Goal: Information Seeking & Learning: Learn about a topic

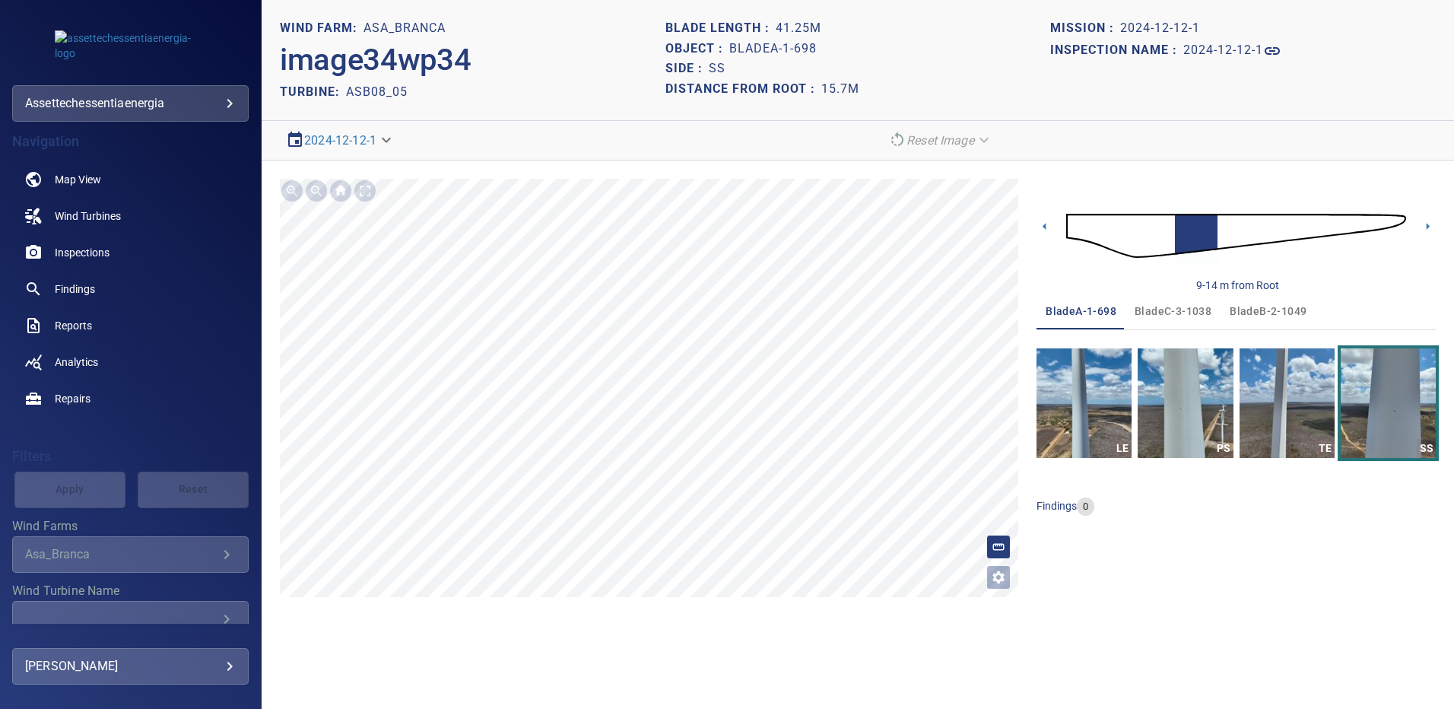
click at [75, 295] on span "Findings" at bounding box center [75, 288] width 40 height 15
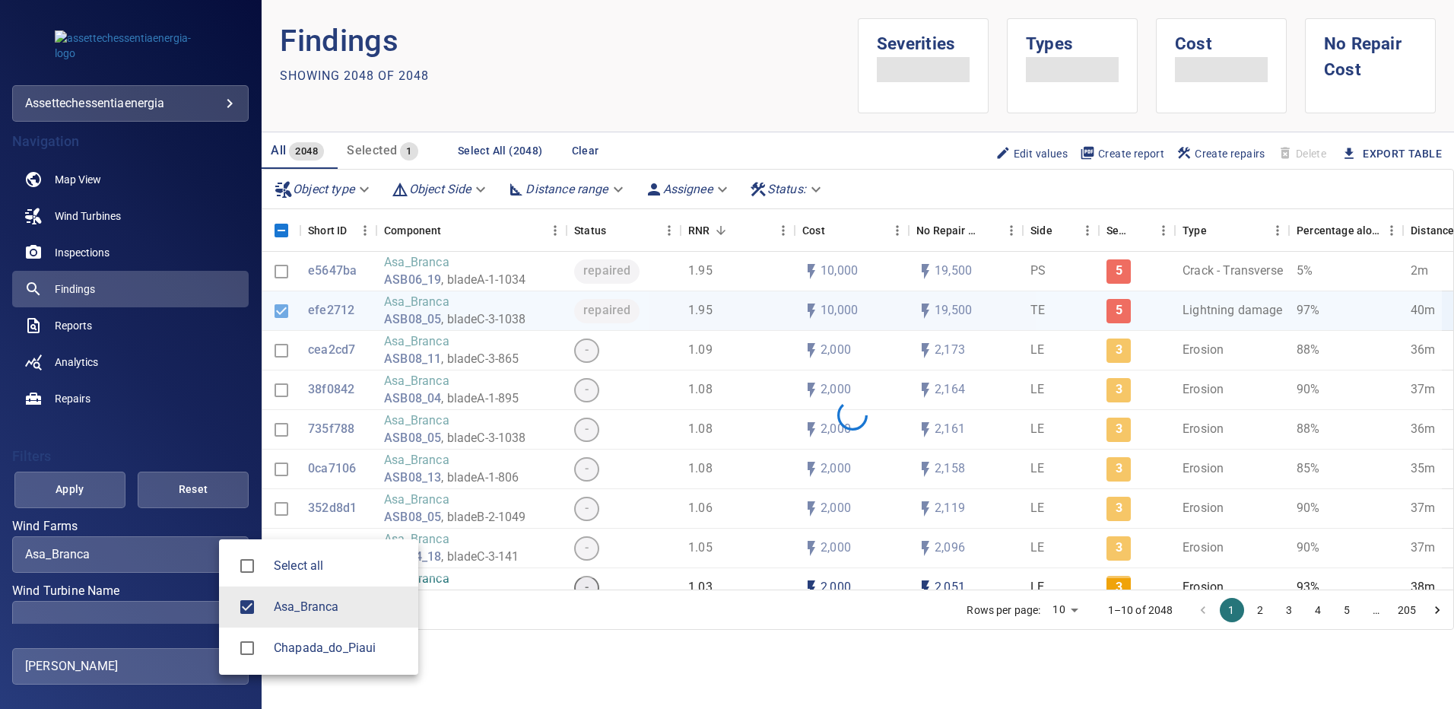
click at [220, 557] on body "**********" at bounding box center [727, 354] width 1454 height 709
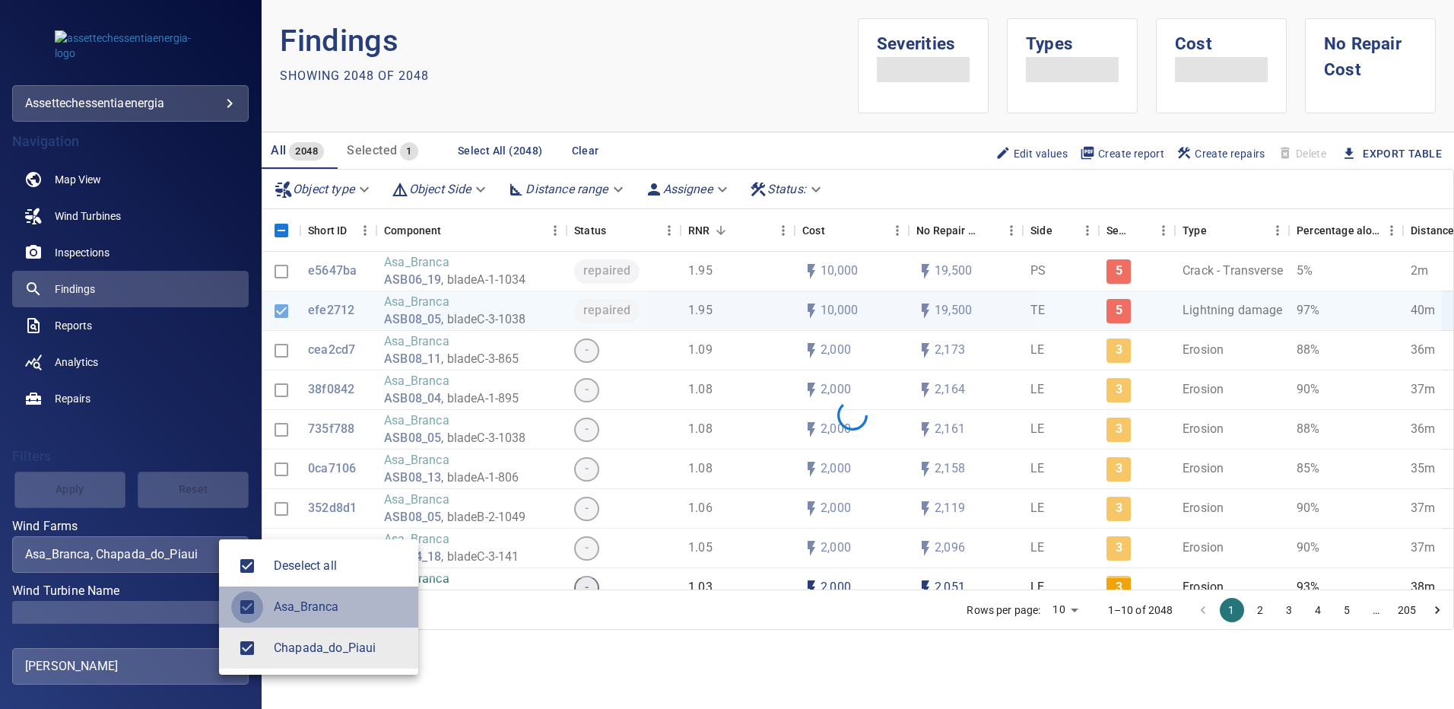
click at [190, 613] on div at bounding box center [727, 354] width 1454 height 709
type input "**********"
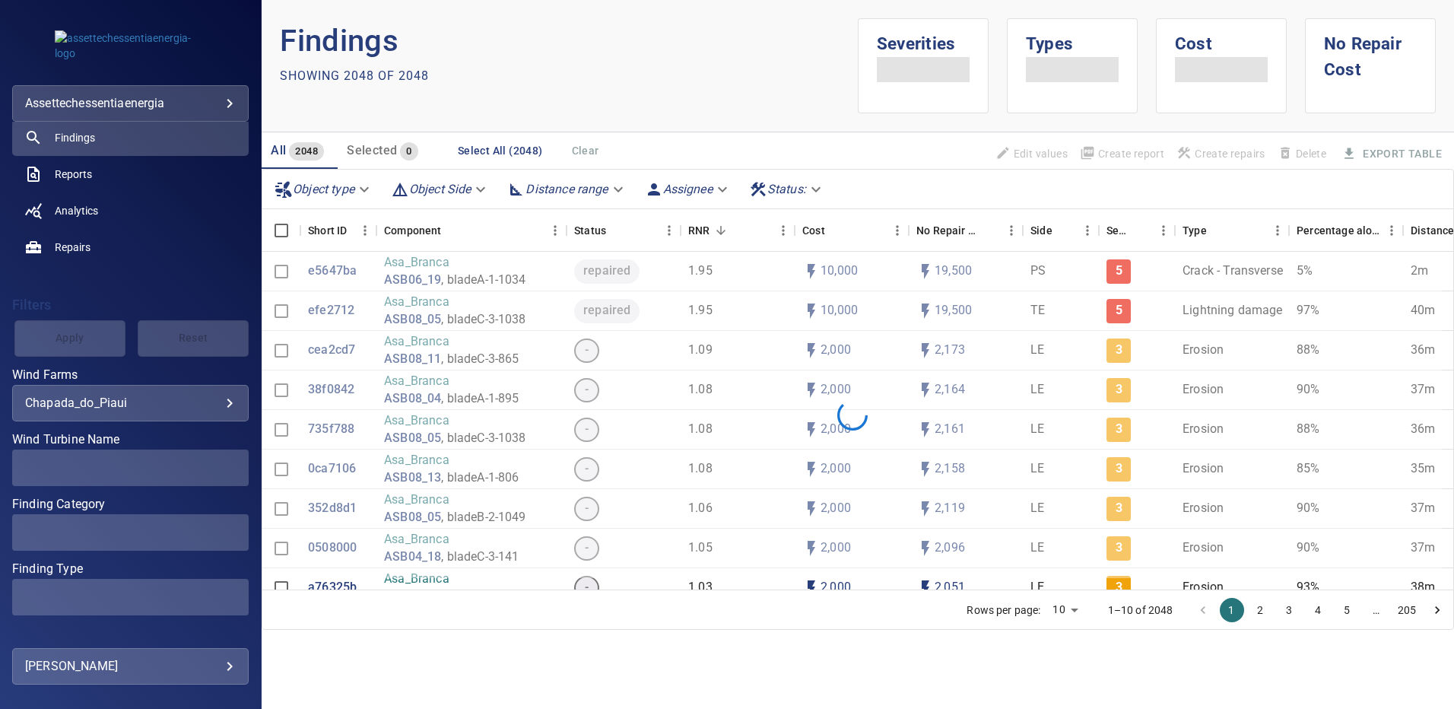
scroll to position [152, 0]
click at [218, 468] on div "​" at bounding box center [130, 466] width 211 height 14
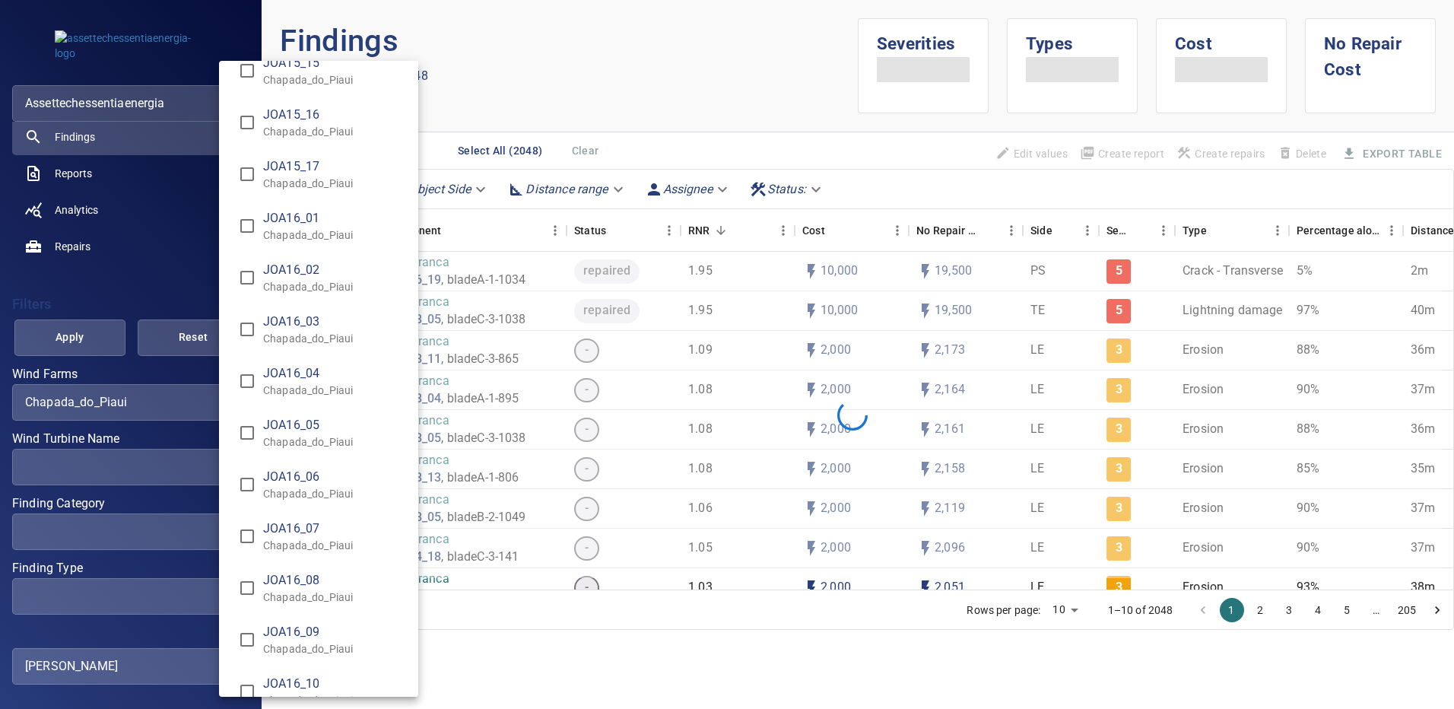
scroll to position [12148, 0]
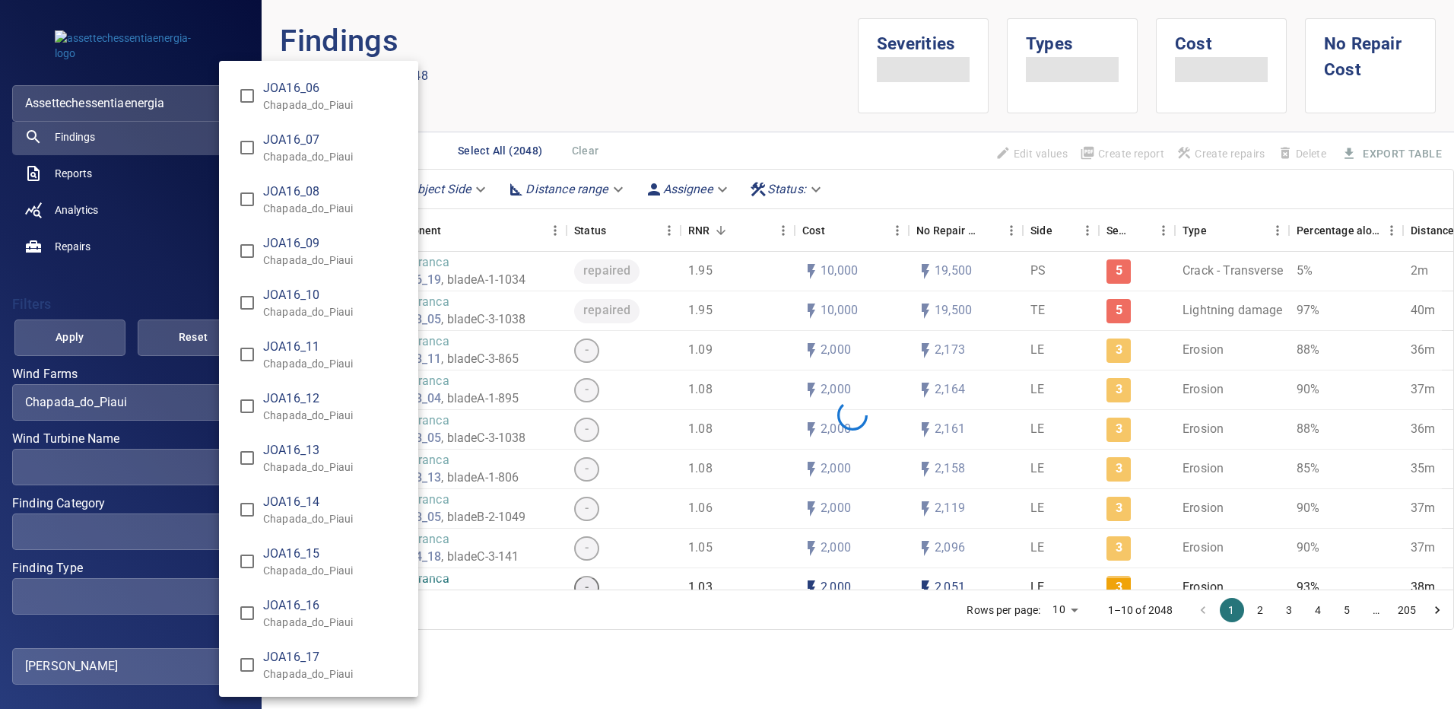
type input "**********"
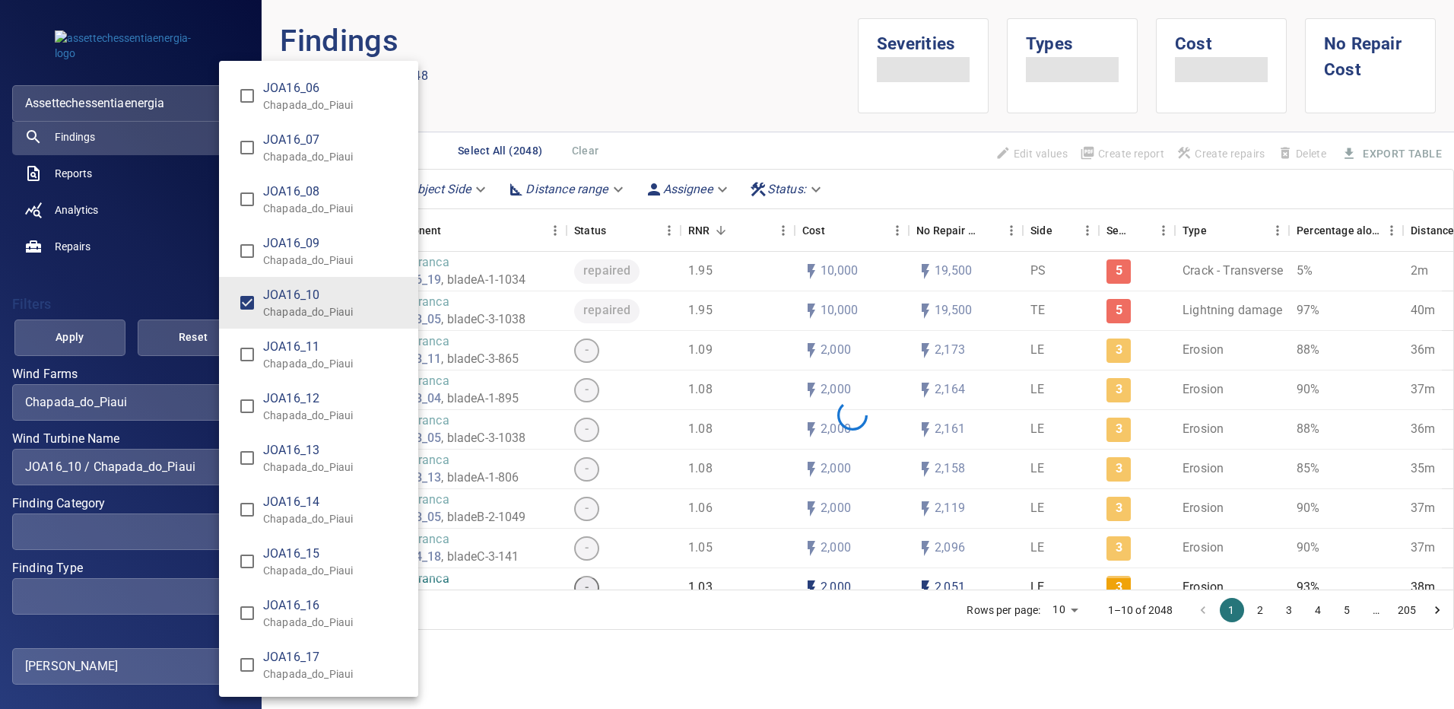
click at [86, 341] on div "Wind Turbine Name" at bounding box center [727, 354] width 1454 height 709
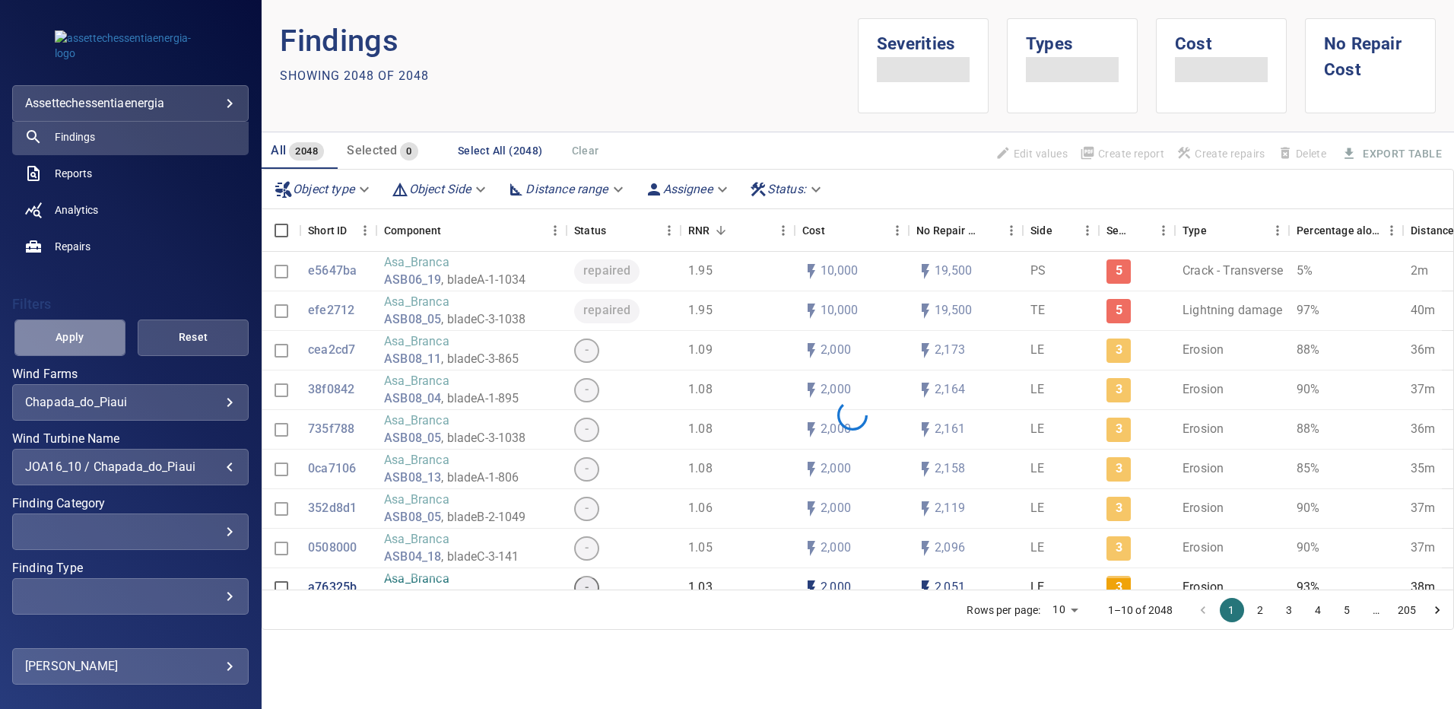
click at [86, 341] on span "Apply" at bounding box center [69, 337] width 73 height 19
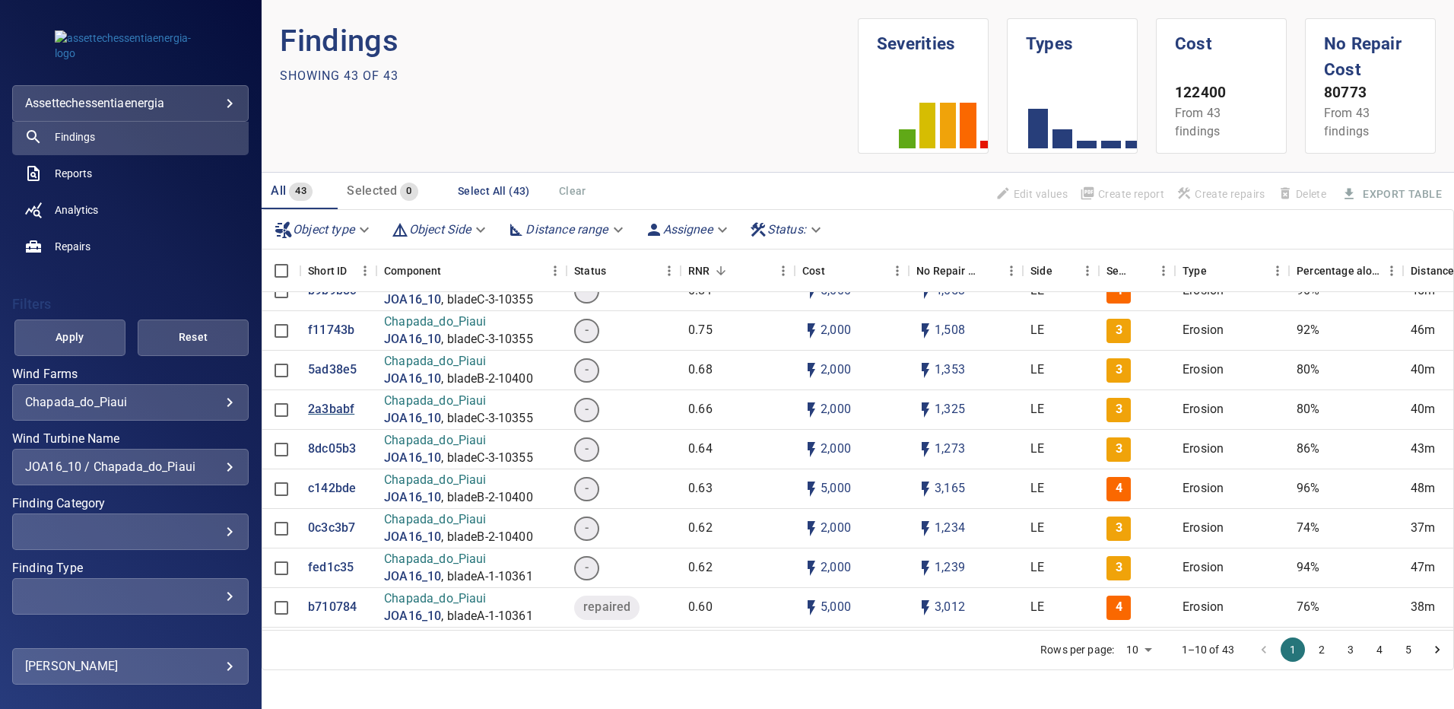
scroll to position [152, 0]
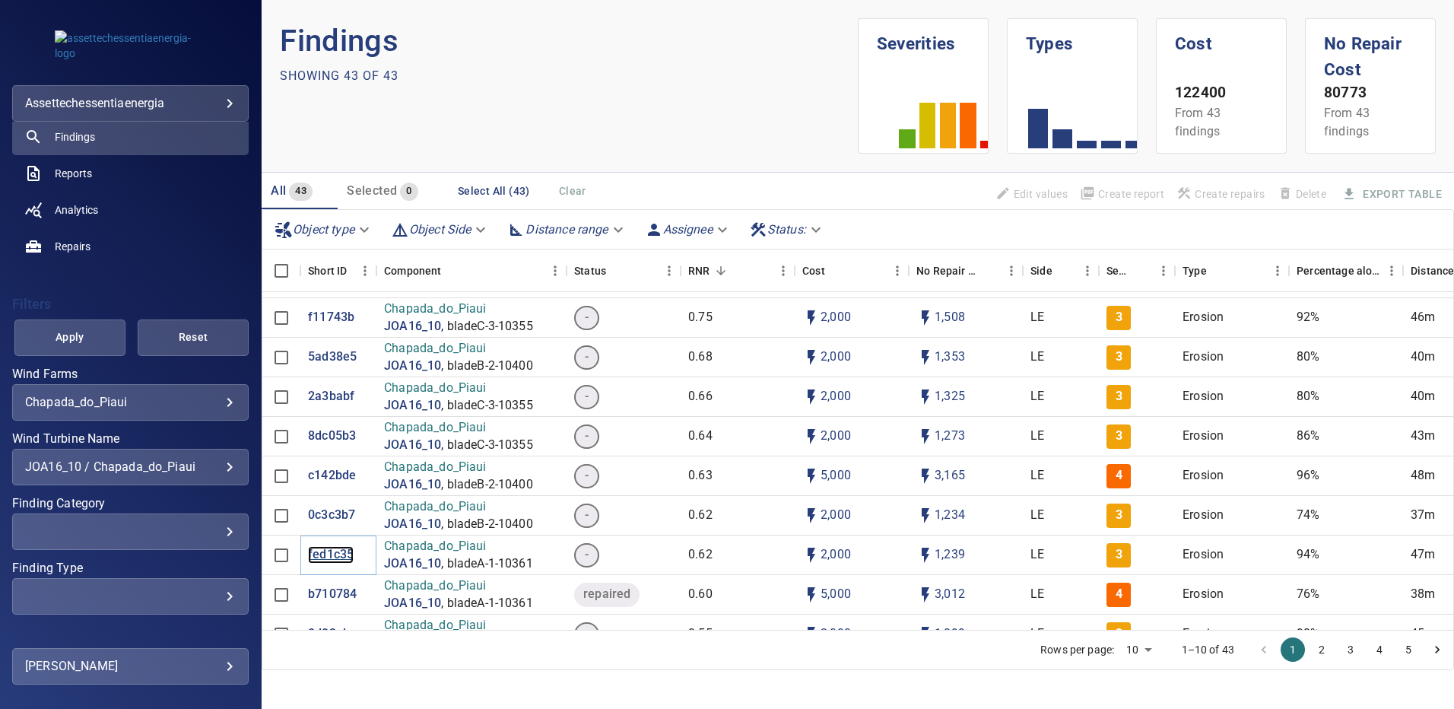
click at [328, 553] on p "fed1c35" at bounding box center [331, 554] width 46 height 17
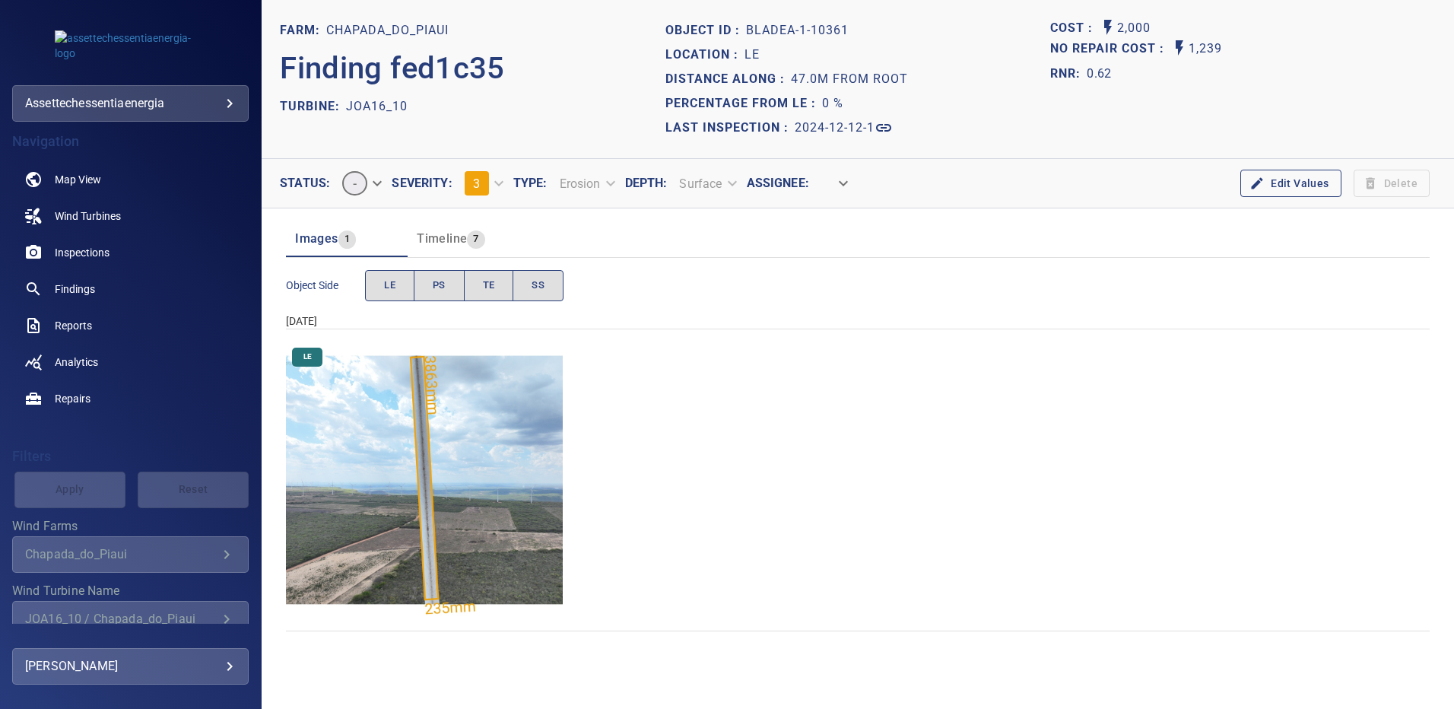
click at [463, 428] on img "Chapada_do_Piaui/JOA16_10/2024-12-12-1/2024-12-12-1/image16wp16.jpg" at bounding box center [424, 479] width 277 height 277
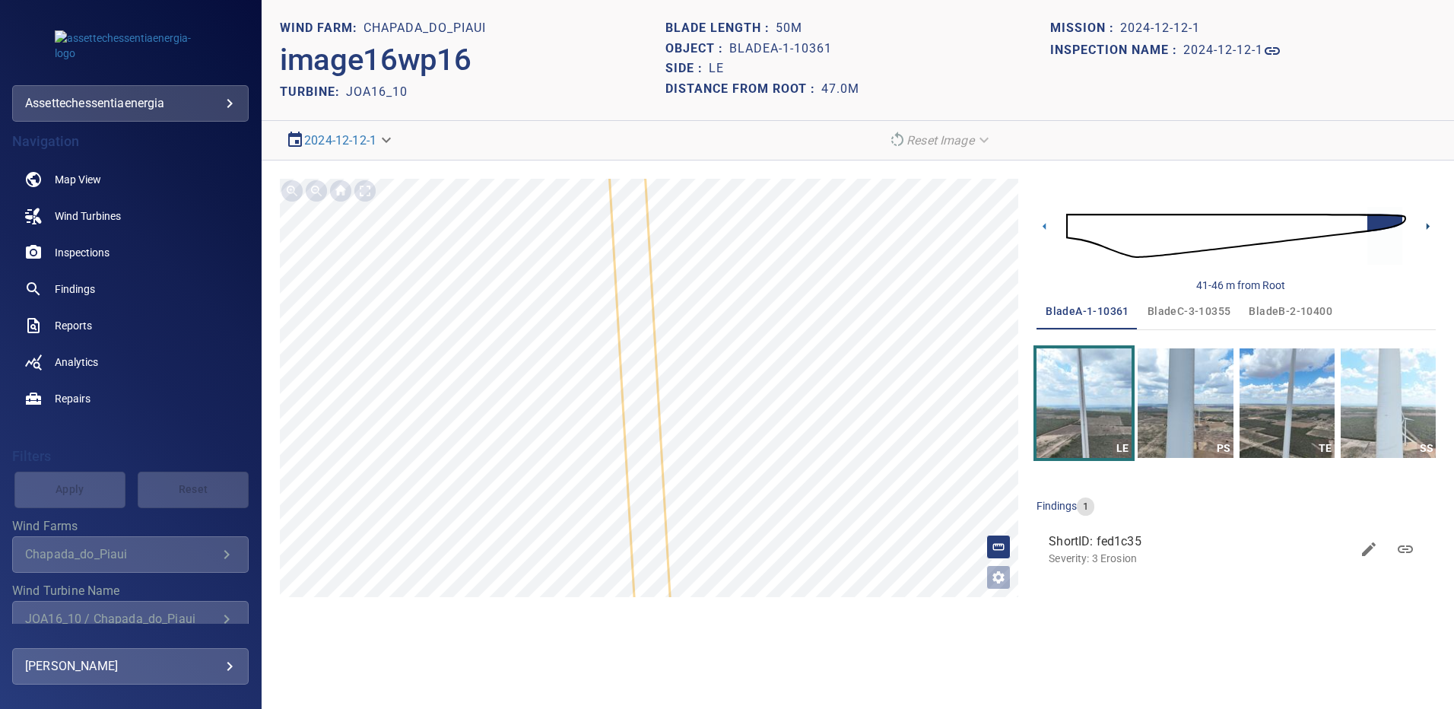
click at [1425, 224] on icon at bounding box center [1427, 226] width 16 height 16
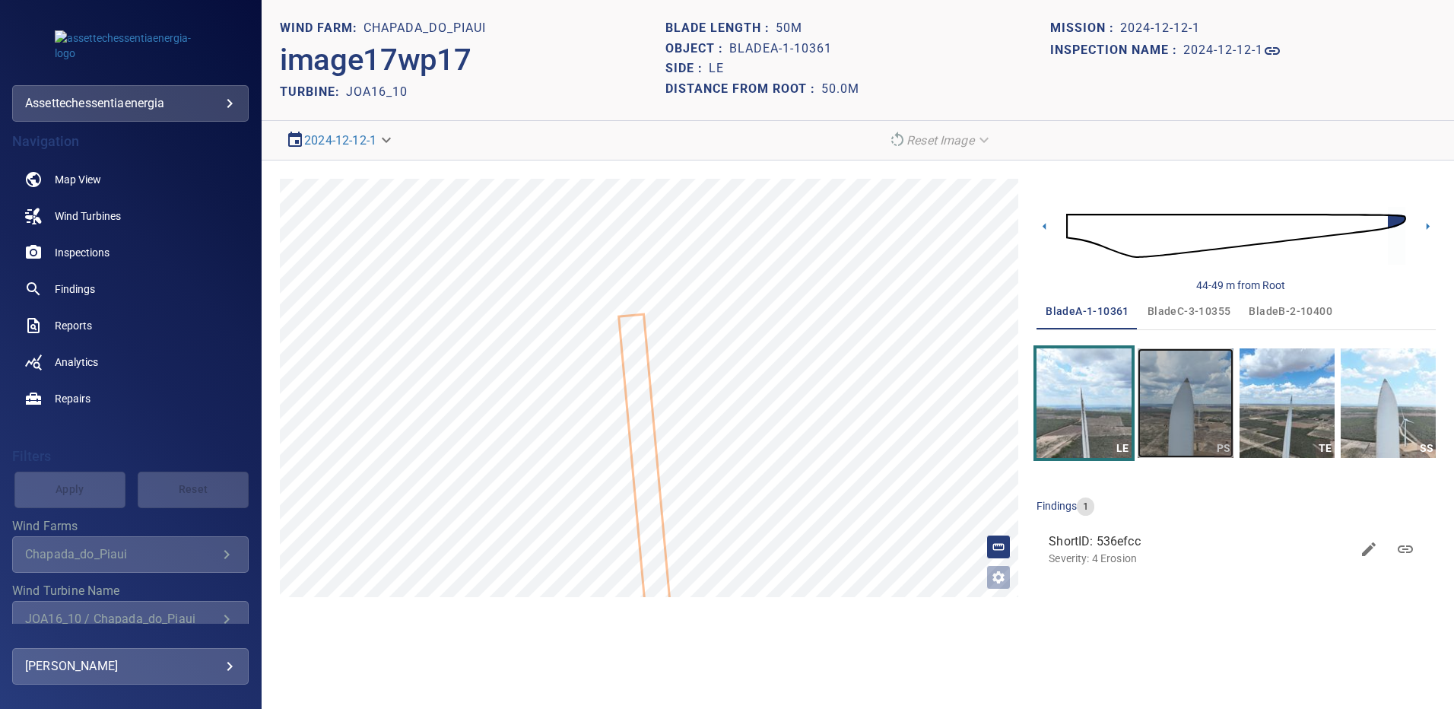
click at [1187, 407] on img "button" at bounding box center [1184, 402] width 95 height 109
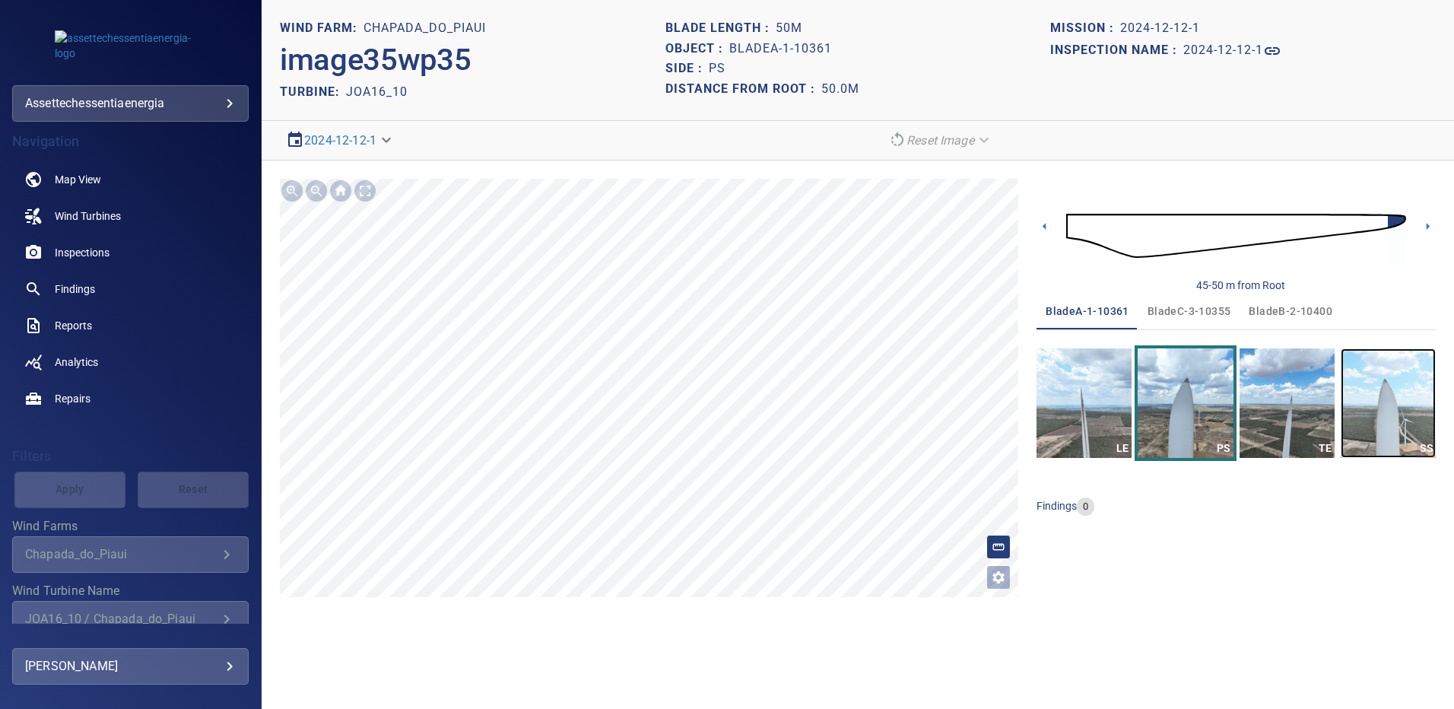
click at [1388, 398] on img "button" at bounding box center [1387, 402] width 95 height 109
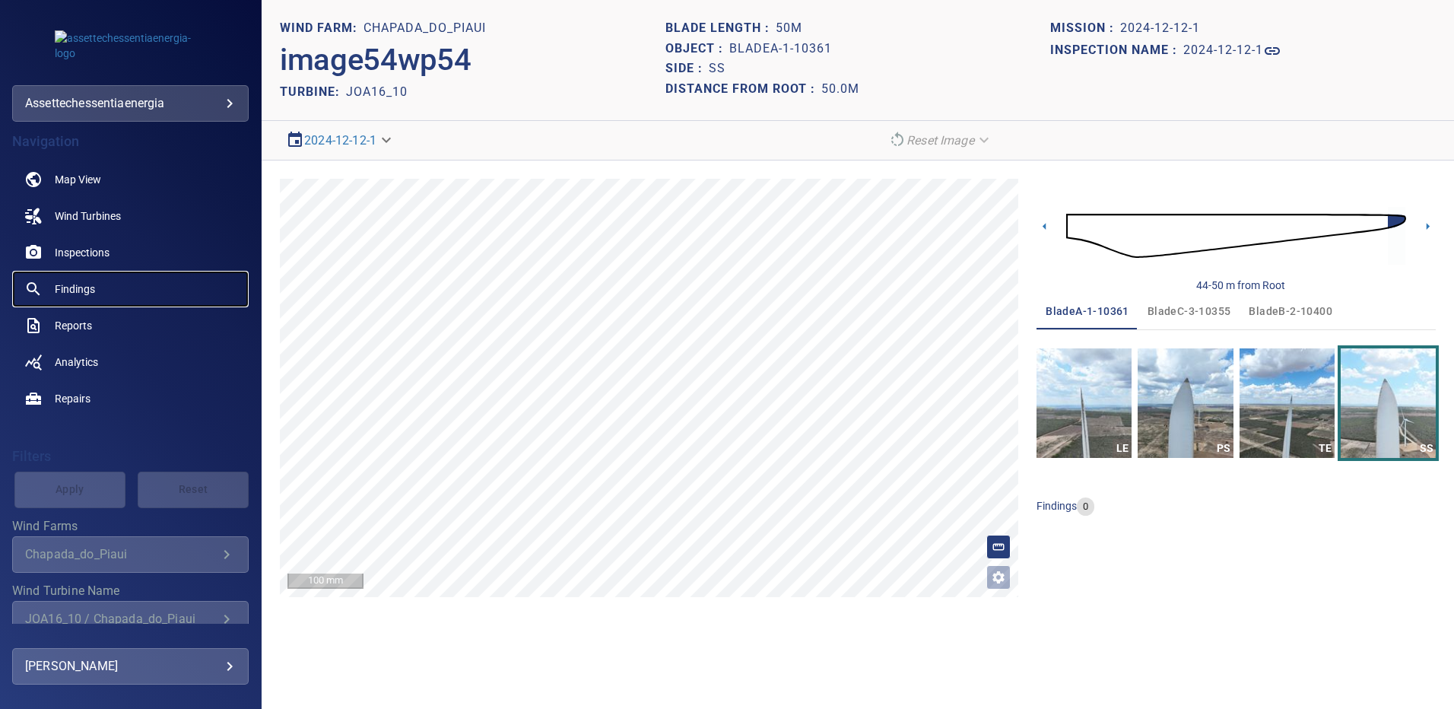
click at [81, 286] on span "Findings" at bounding box center [75, 288] width 40 height 15
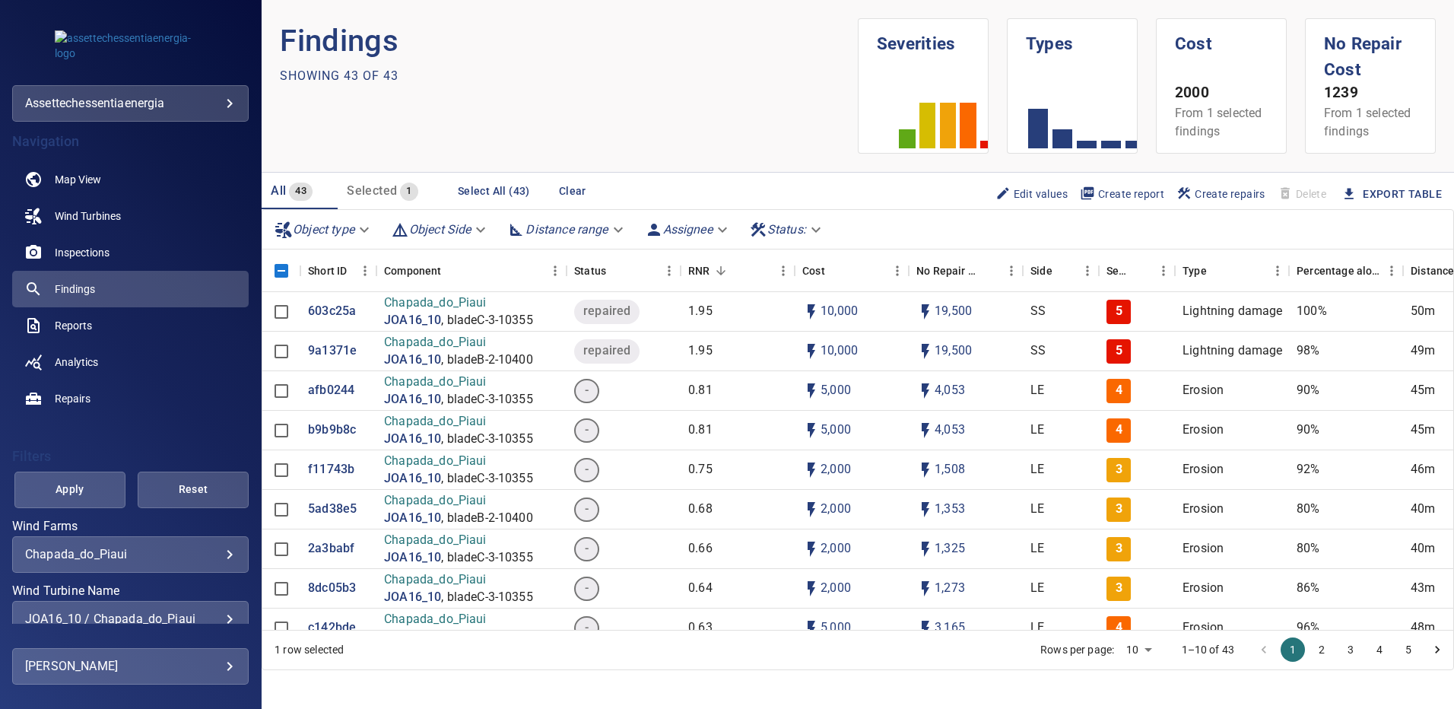
scroll to position [2, 0]
click at [224, 616] on div "JOA16_10 / Chapada_do_Piaui" at bounding box center [130, 616] width 211 height 14
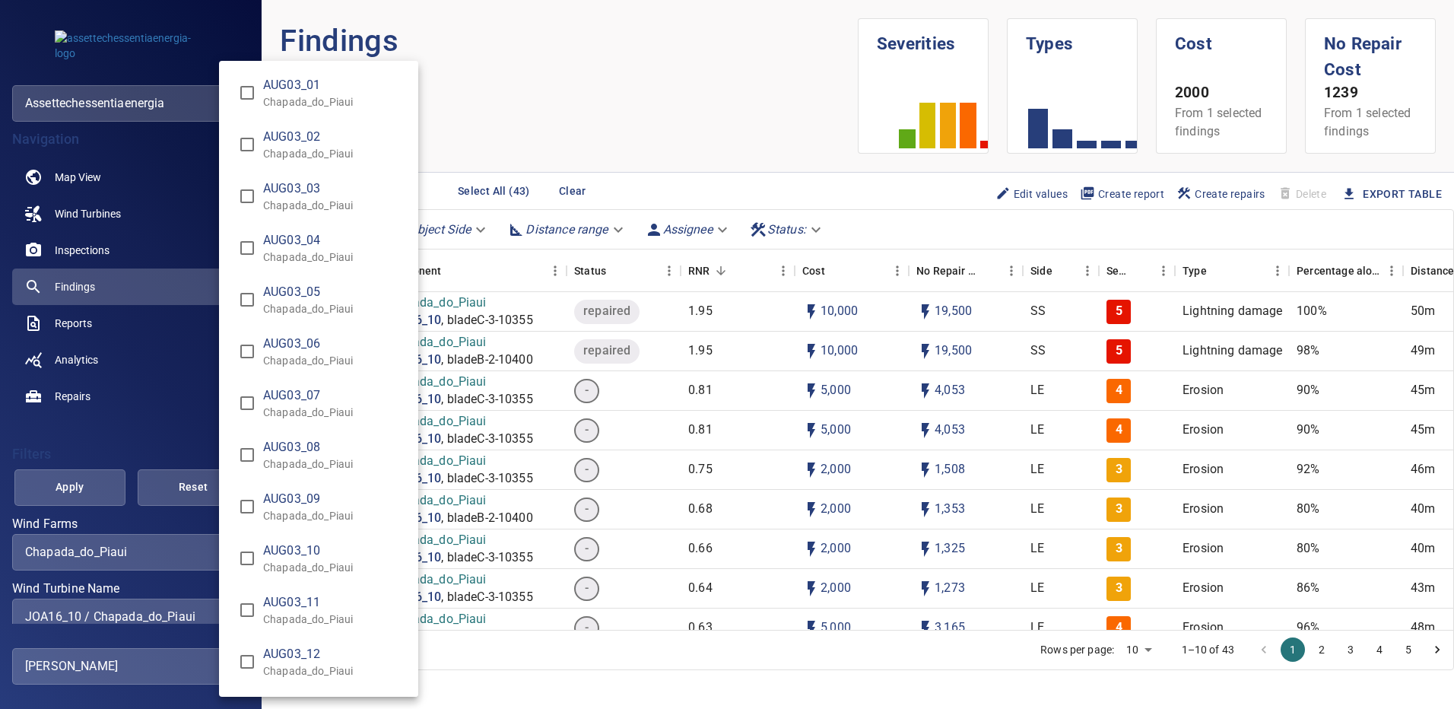
scroll to position [12072, 0]
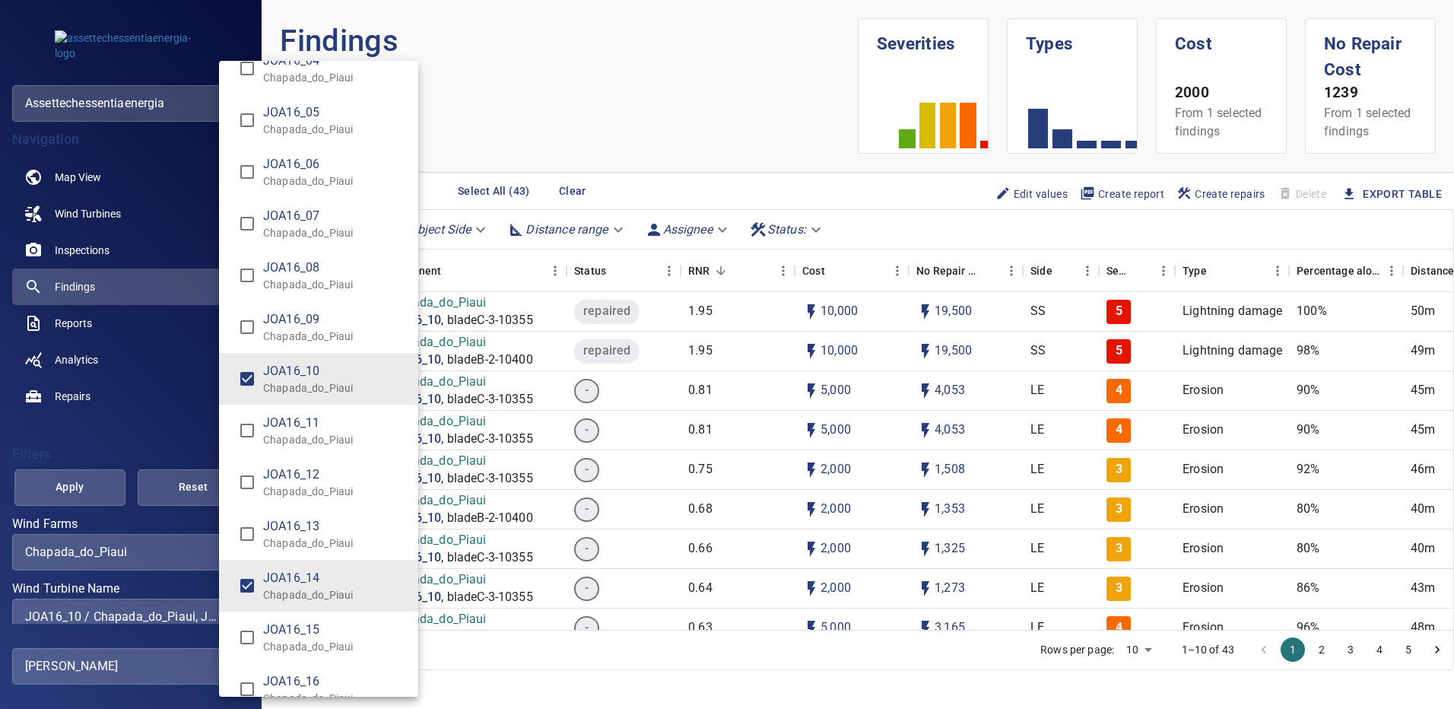
type input "**********"
click at [88, 484] on div "Wind Turbine Name" at bounding box center [727, 354] width 1454 height 709
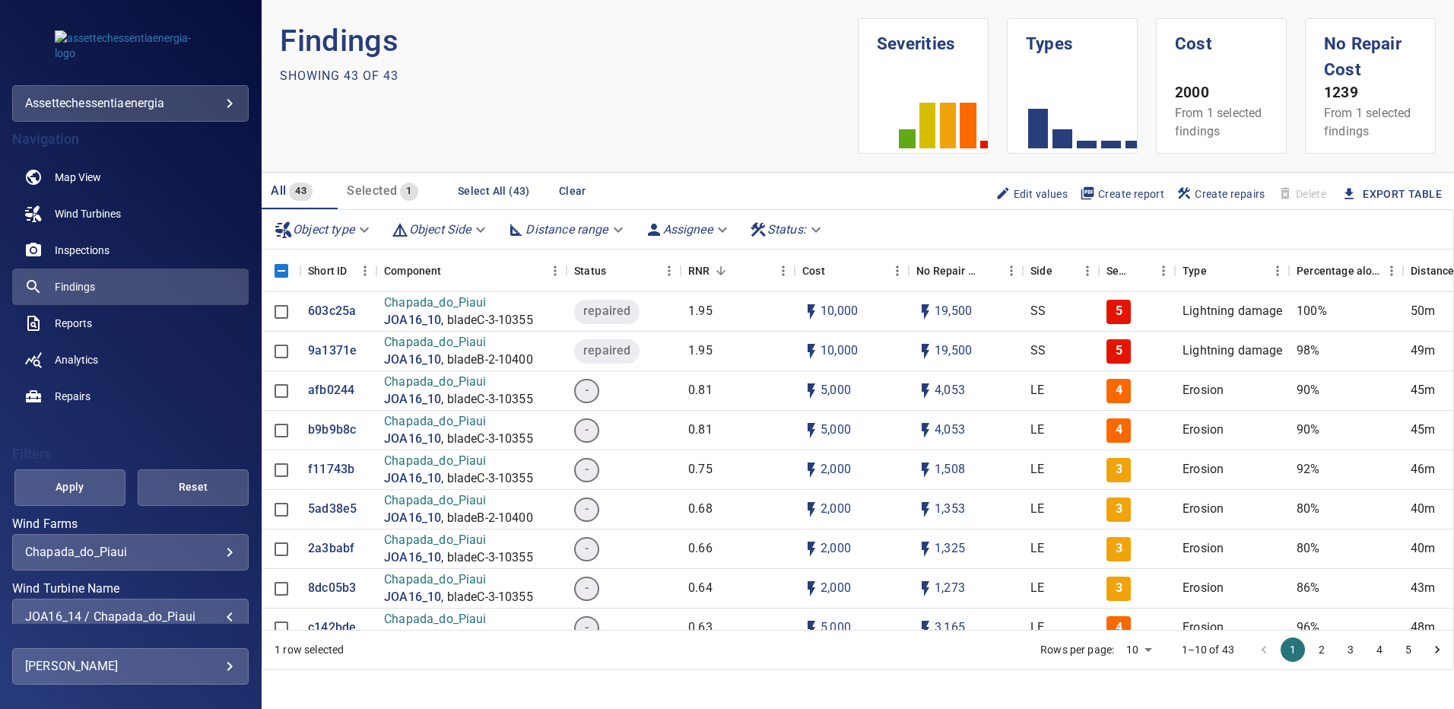
click at [89, 484] on span "Apply" at bounding box center [69, 486] width 73 height 19
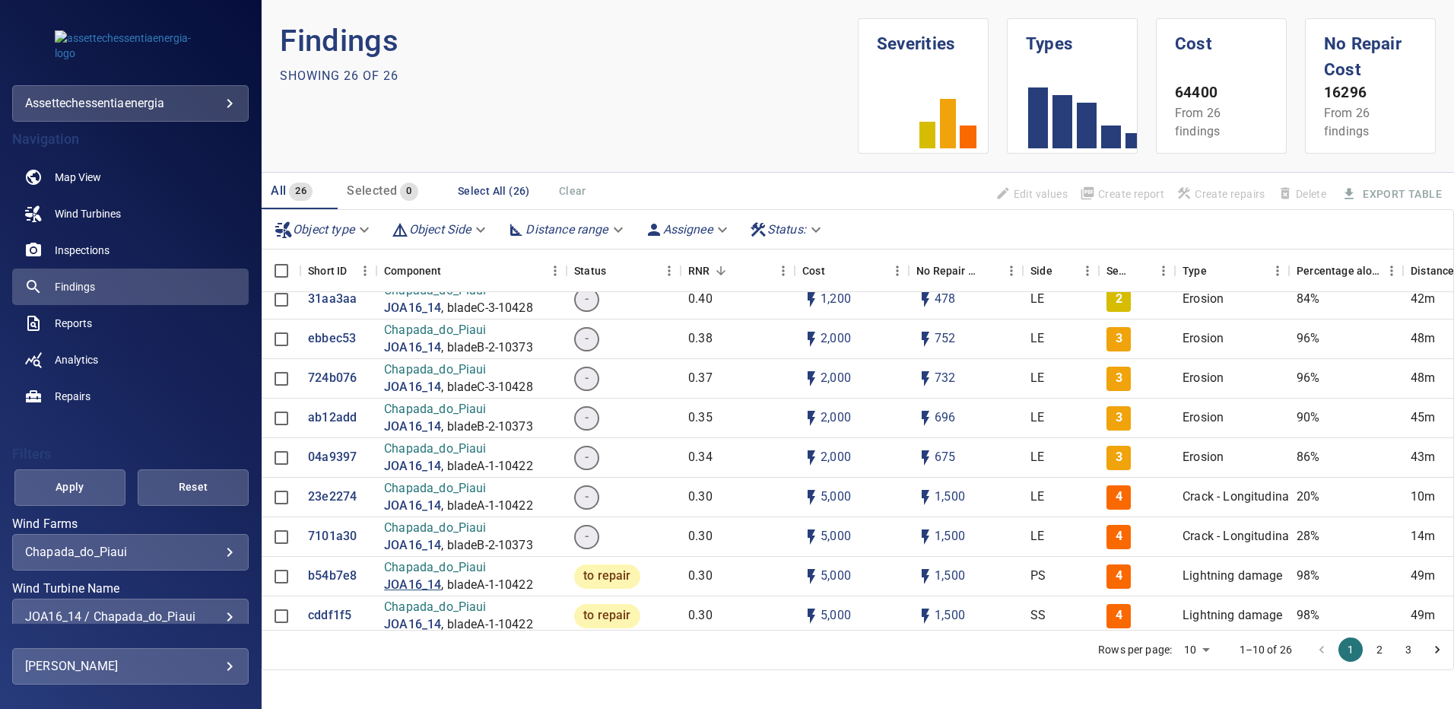
scroll to position [76, 0]
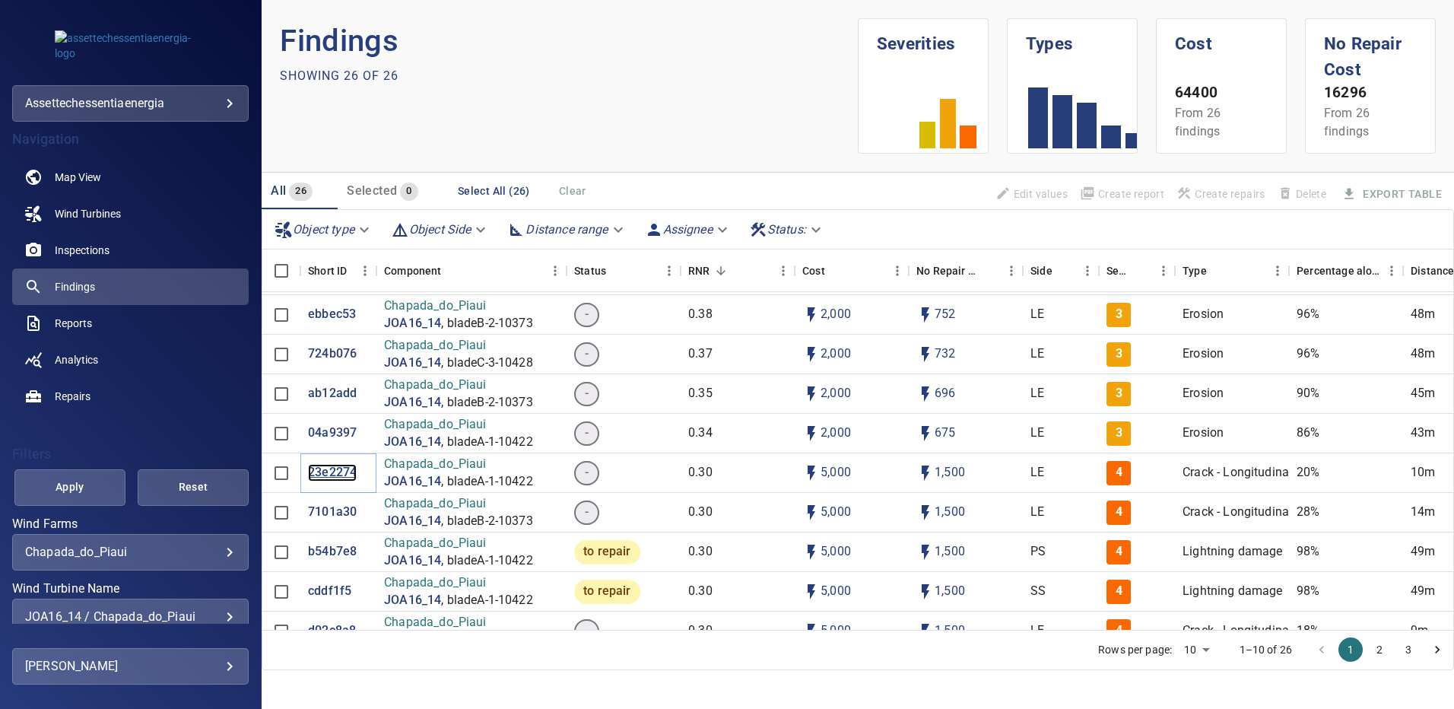
click at [341, 474] on p "23e2274" at bounding box center [332, 472] width 49 height 17
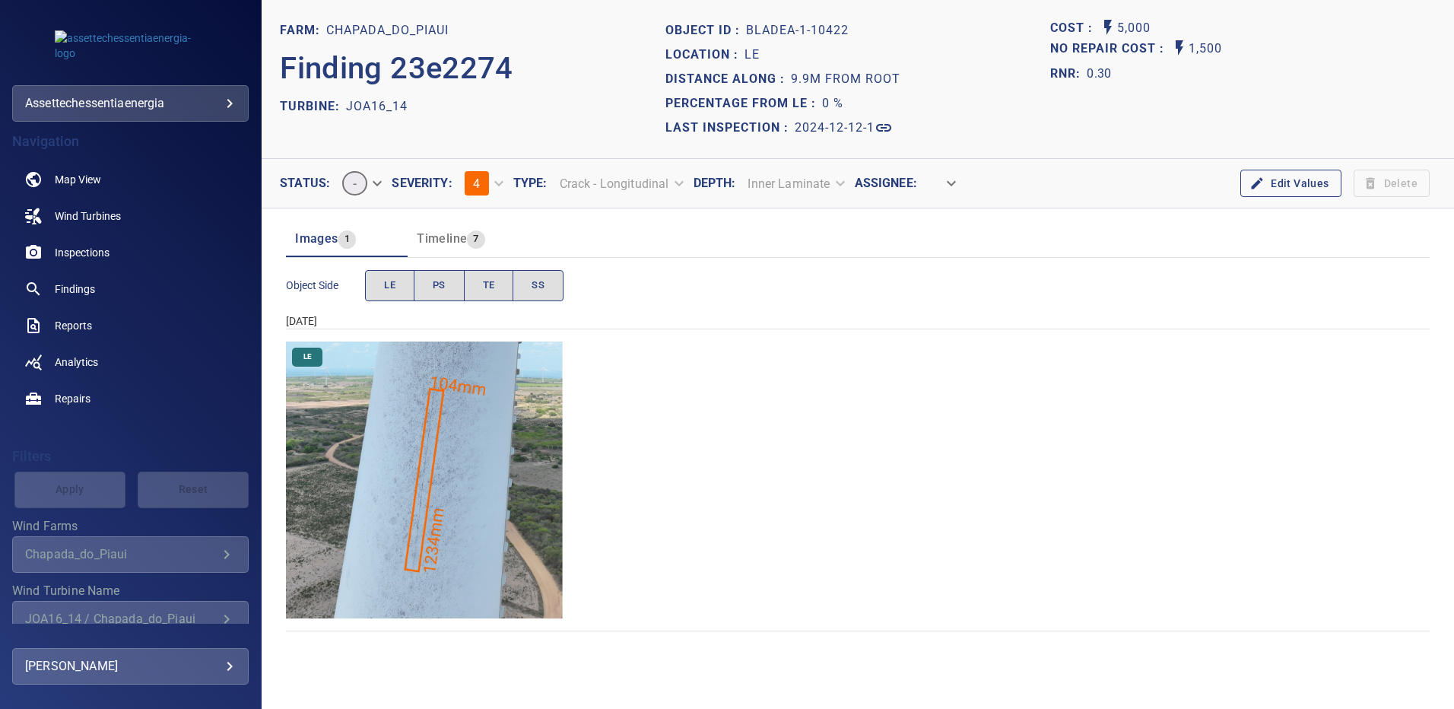
click at [475, 496] on img "Chapada_do_Piaui/JOA16_14/2024-12-12-1/2024-12-12-1/image4wp4.jpg" at bounding box center [424, 479] width 277 height 277
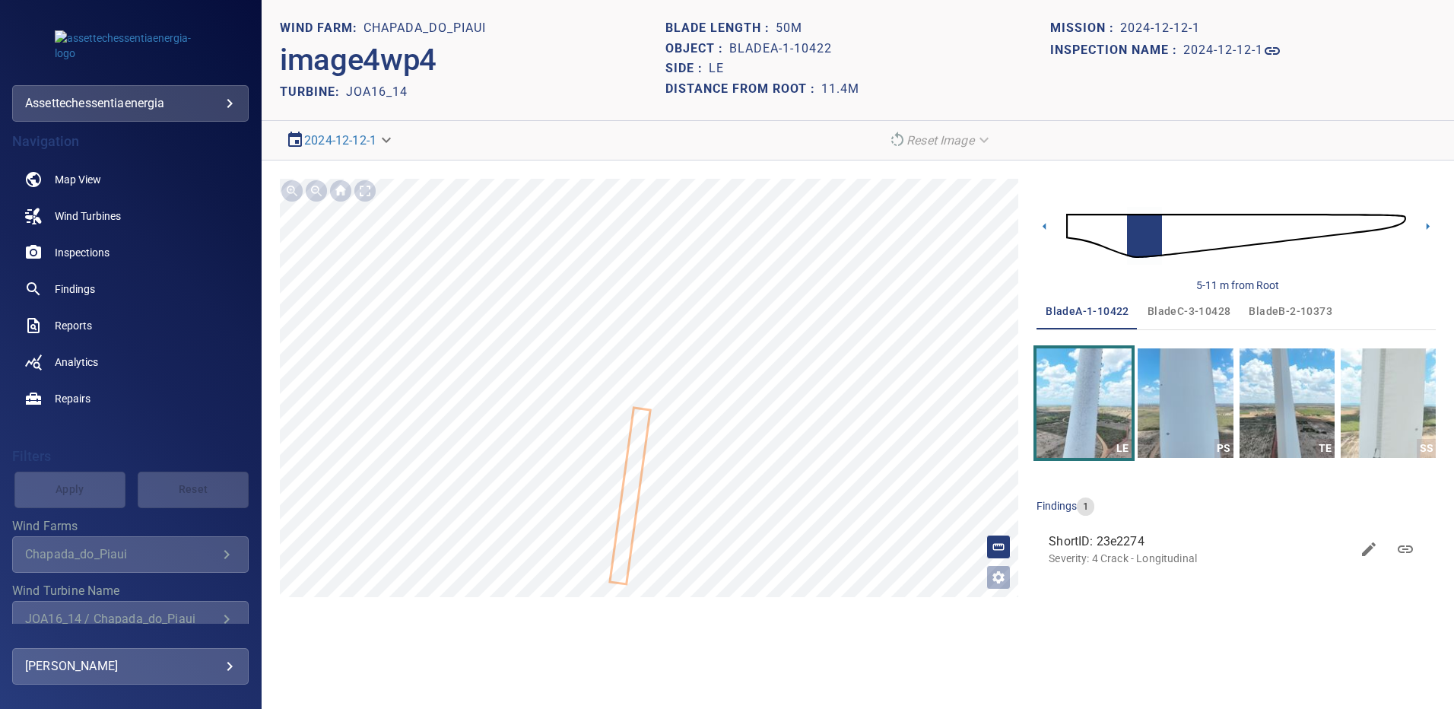
click at [1389, 222] on img at bounding box center [1236, 236] width 340 height 82
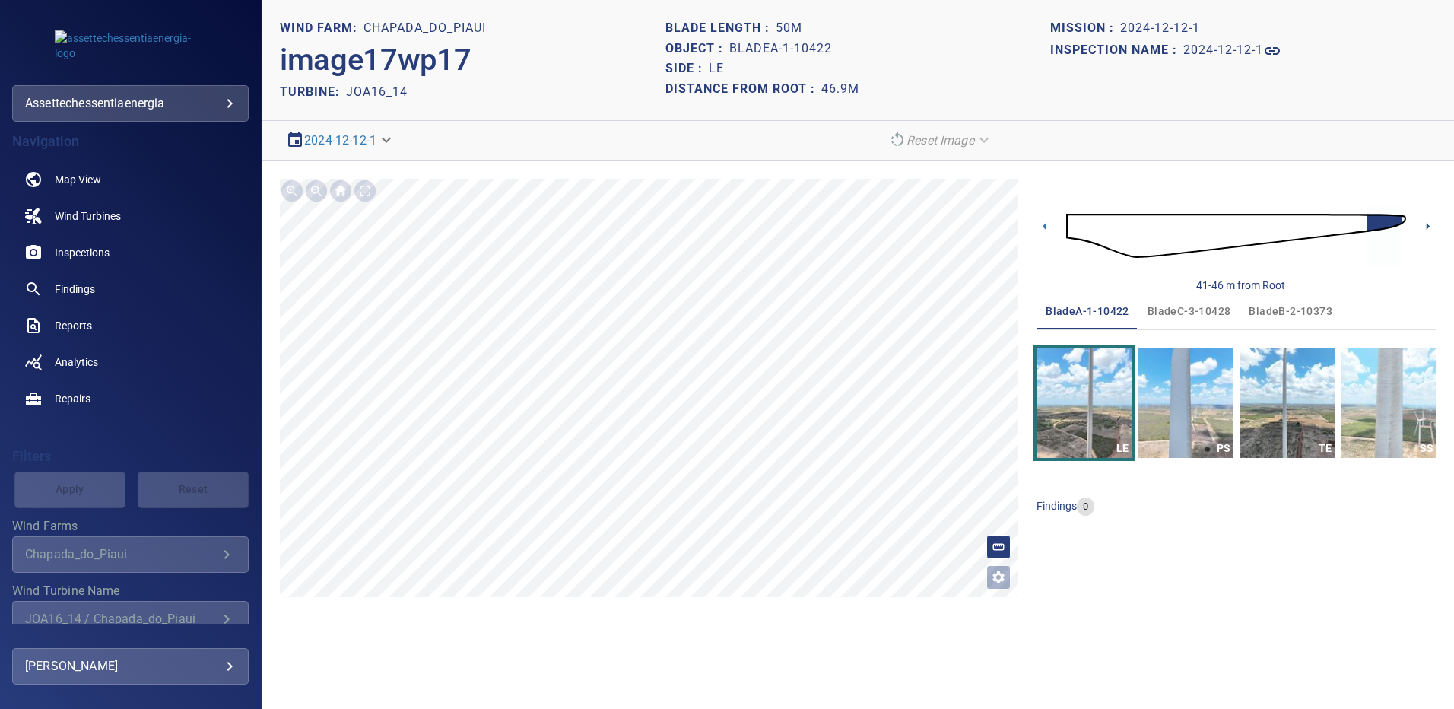
click at [1422, 228] on icon at bounding box center [1427, 226] width 16 height 16
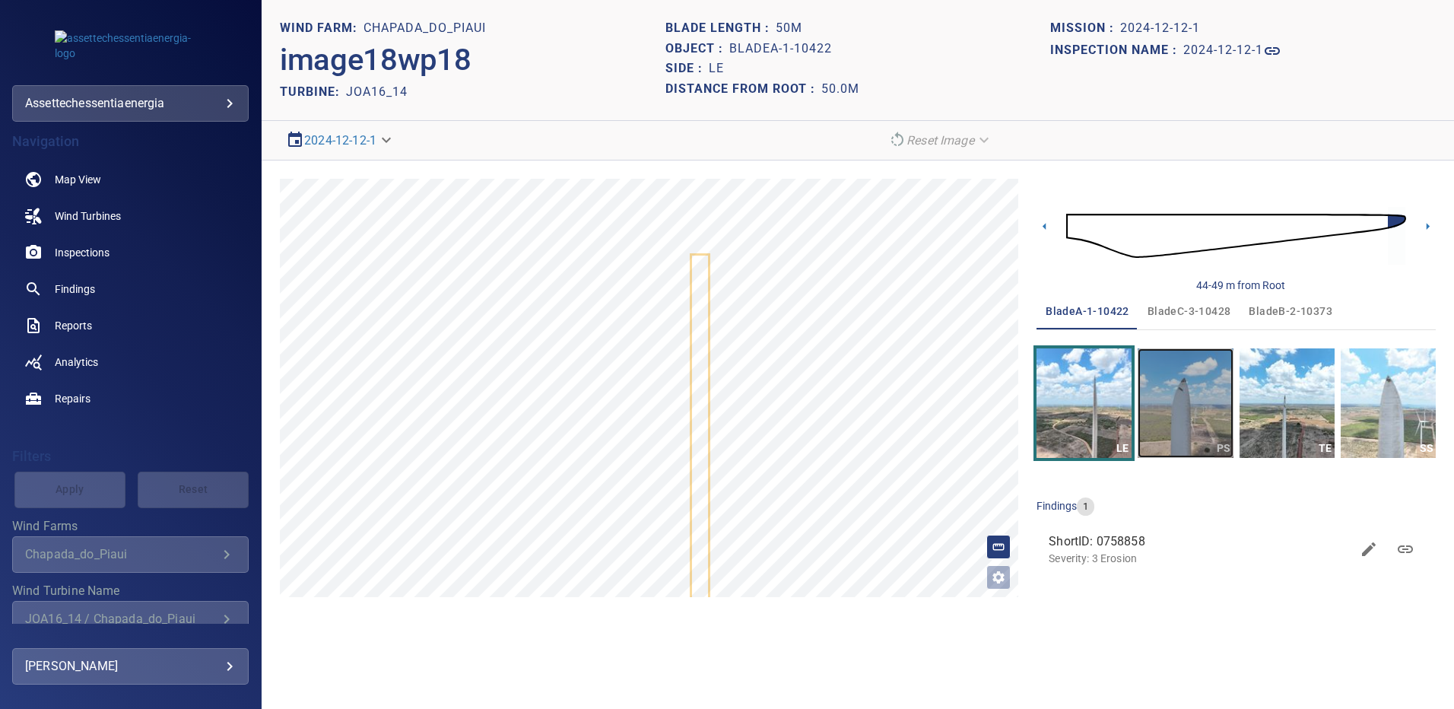
click at [1173, 401] on img "button" at bounding box center [1184, 402] width 95 height 109
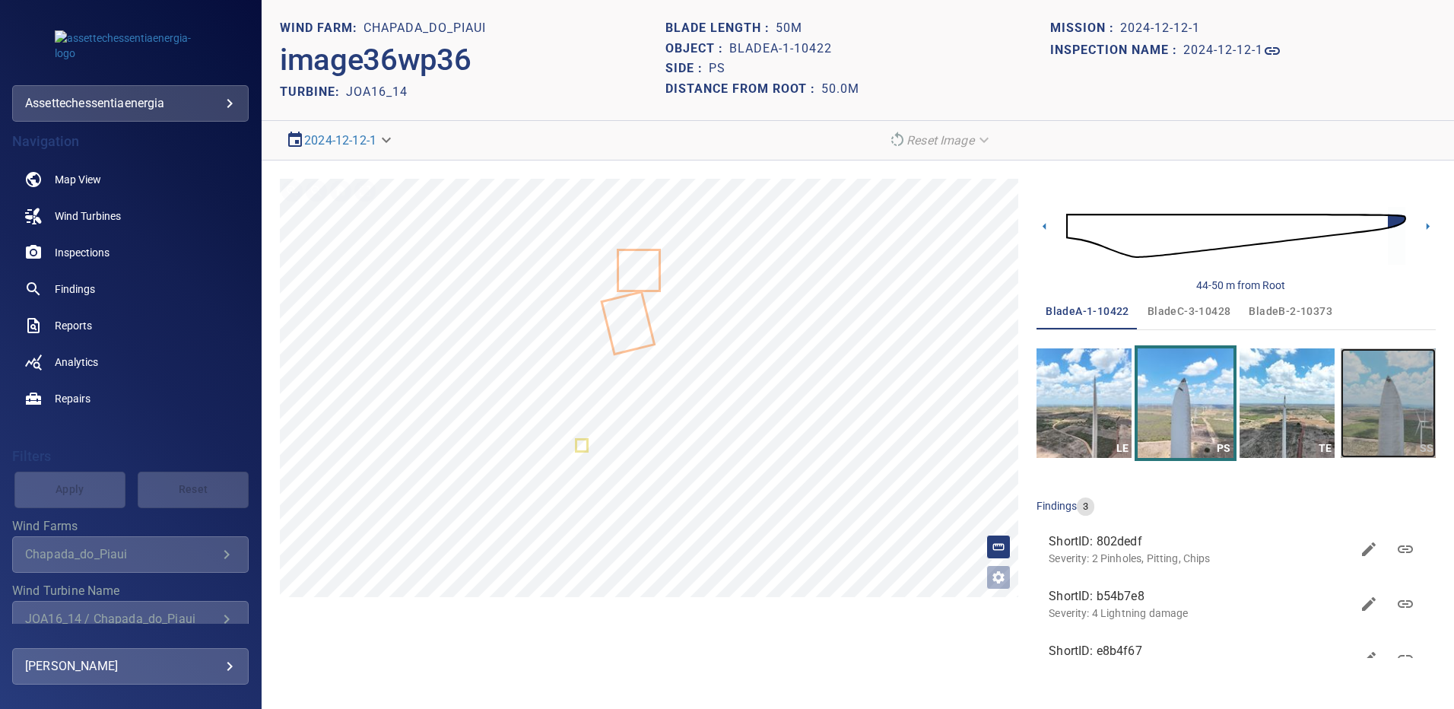
click at [1387, 407] on img "button" at bounding box center [1387, 402] width 95 height 109
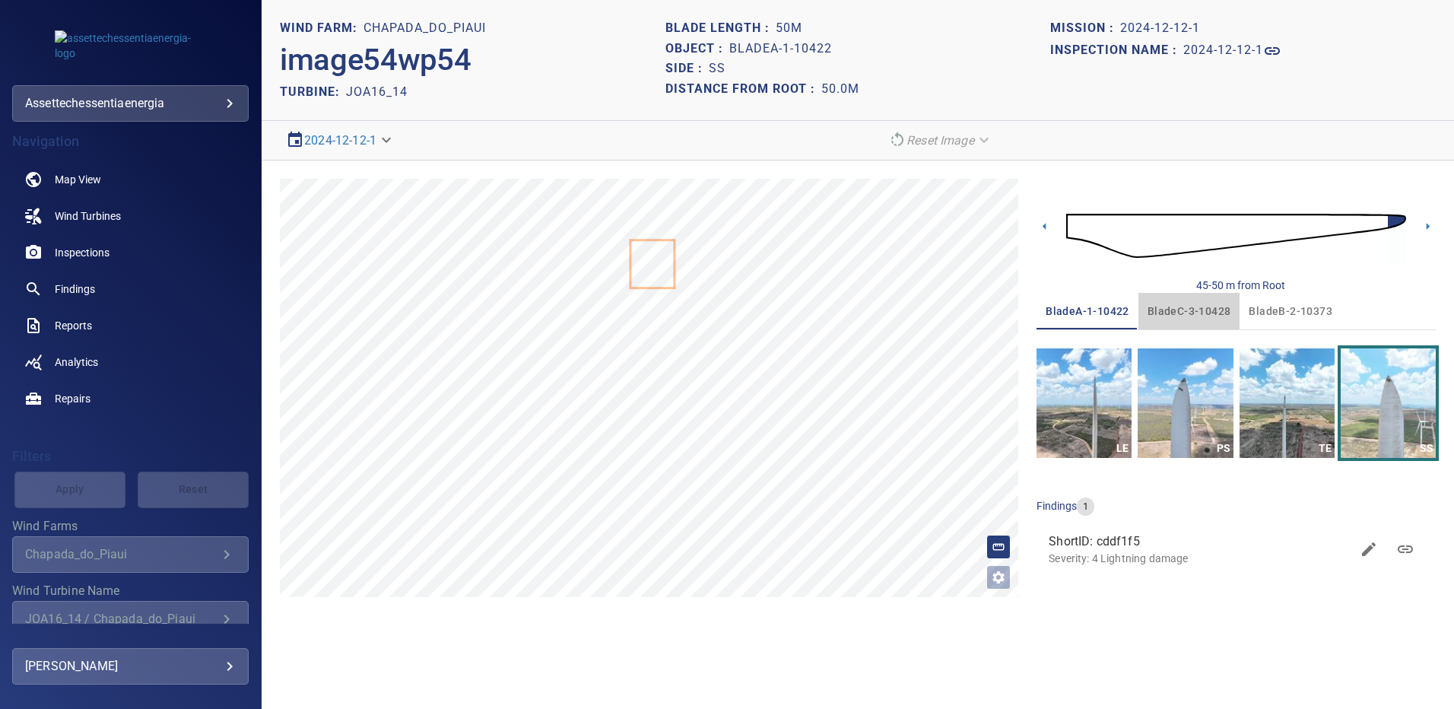
click at [1187, 310] on span "bladeC-3-10428" at bounding box center [1189, 311] width 84 height 19
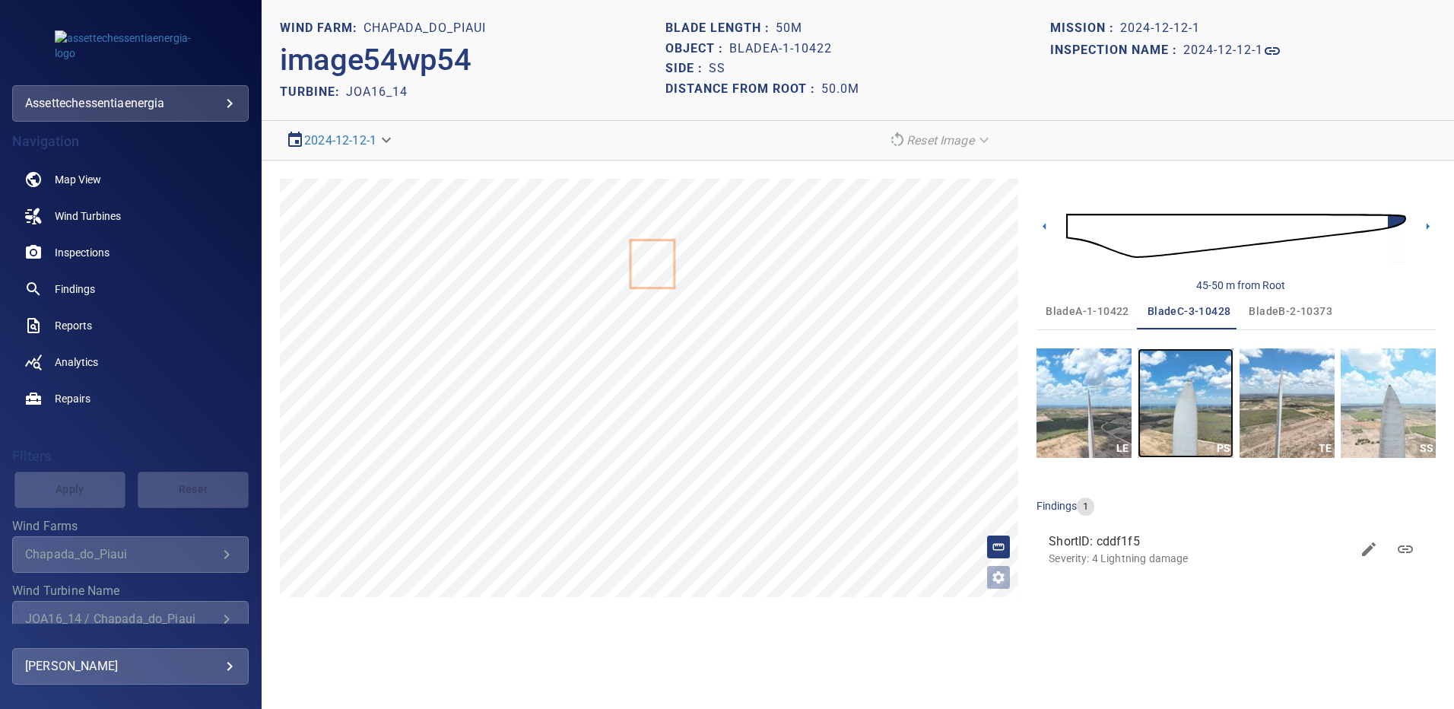
click at [1184, 391] on img "button" at bounding box center [1184, 402] width 95 height 109
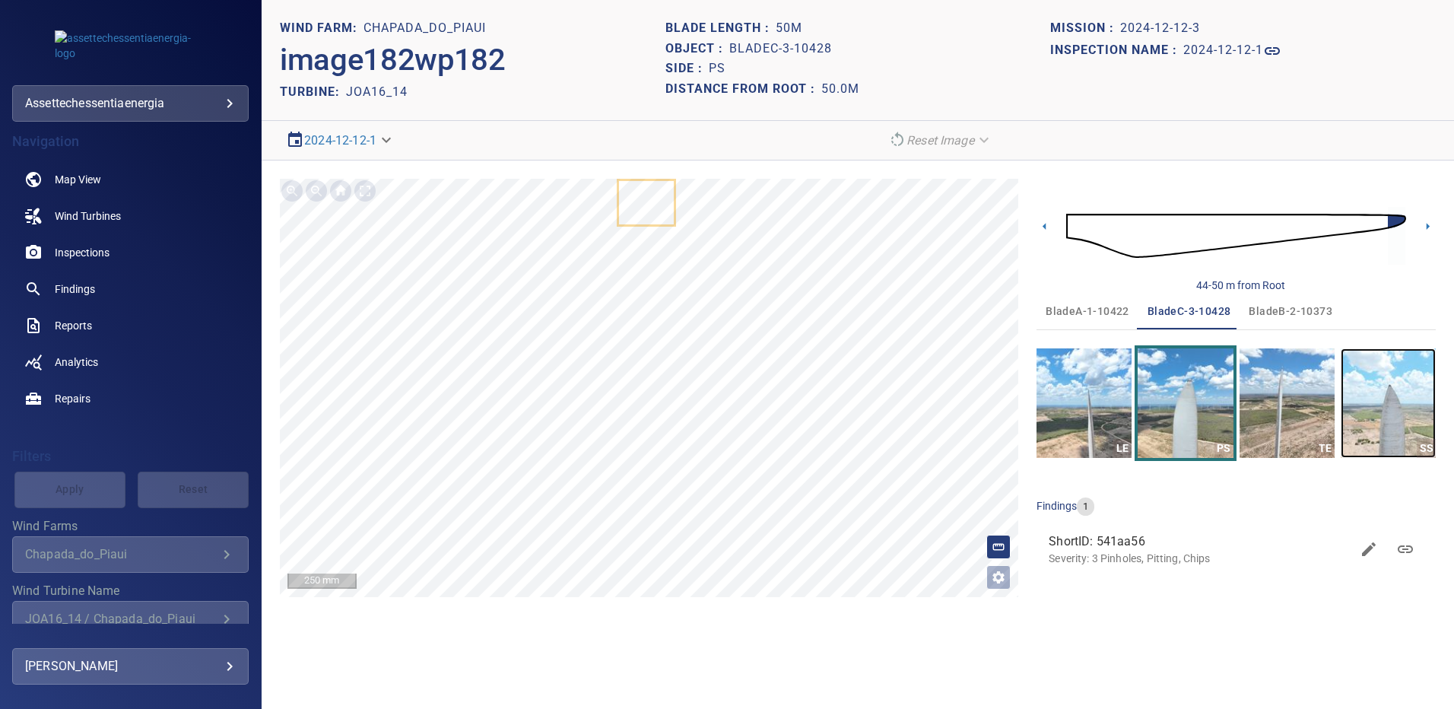
click at [1398, 407] on img "button" at bounding box center [1387, 402] width 95 height 109
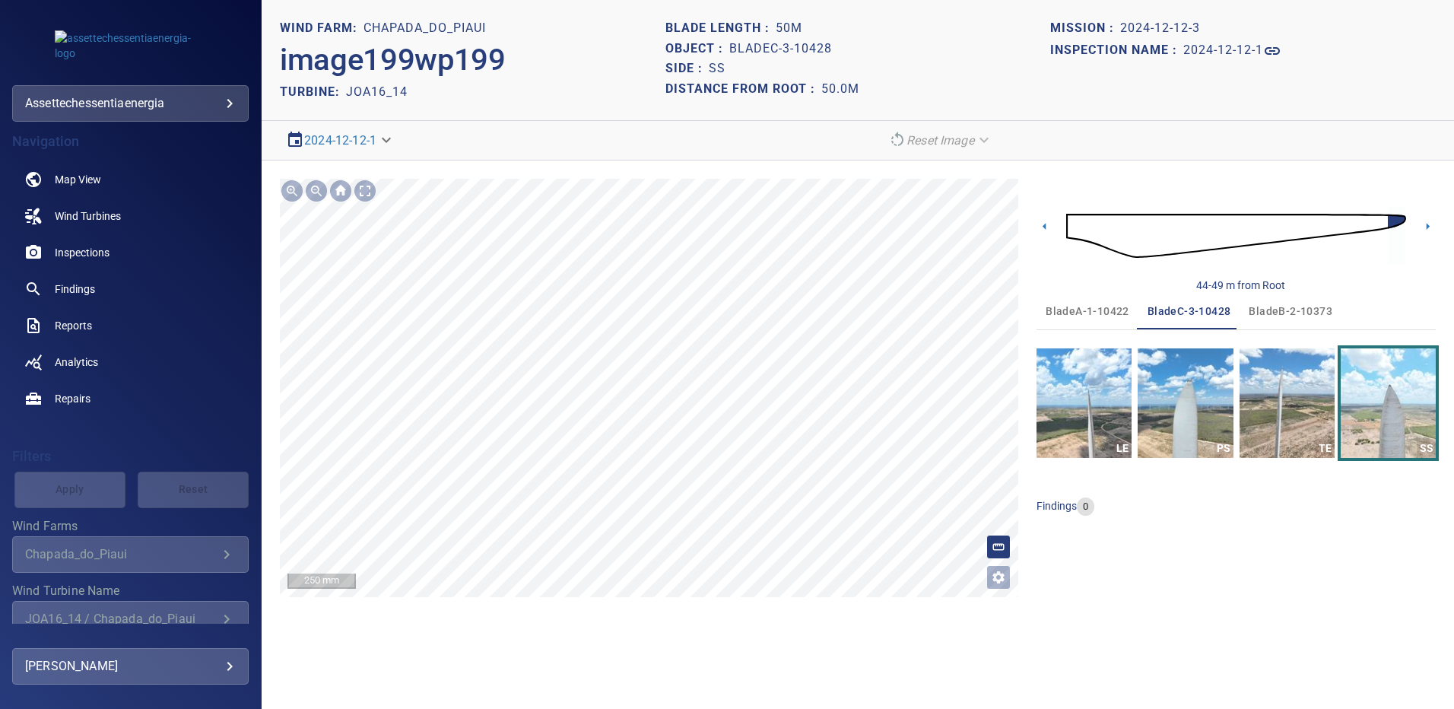
click at [1295, 302] on span "bladeB-2-10373" at bounding box center [1290, 311] width 84 height 19
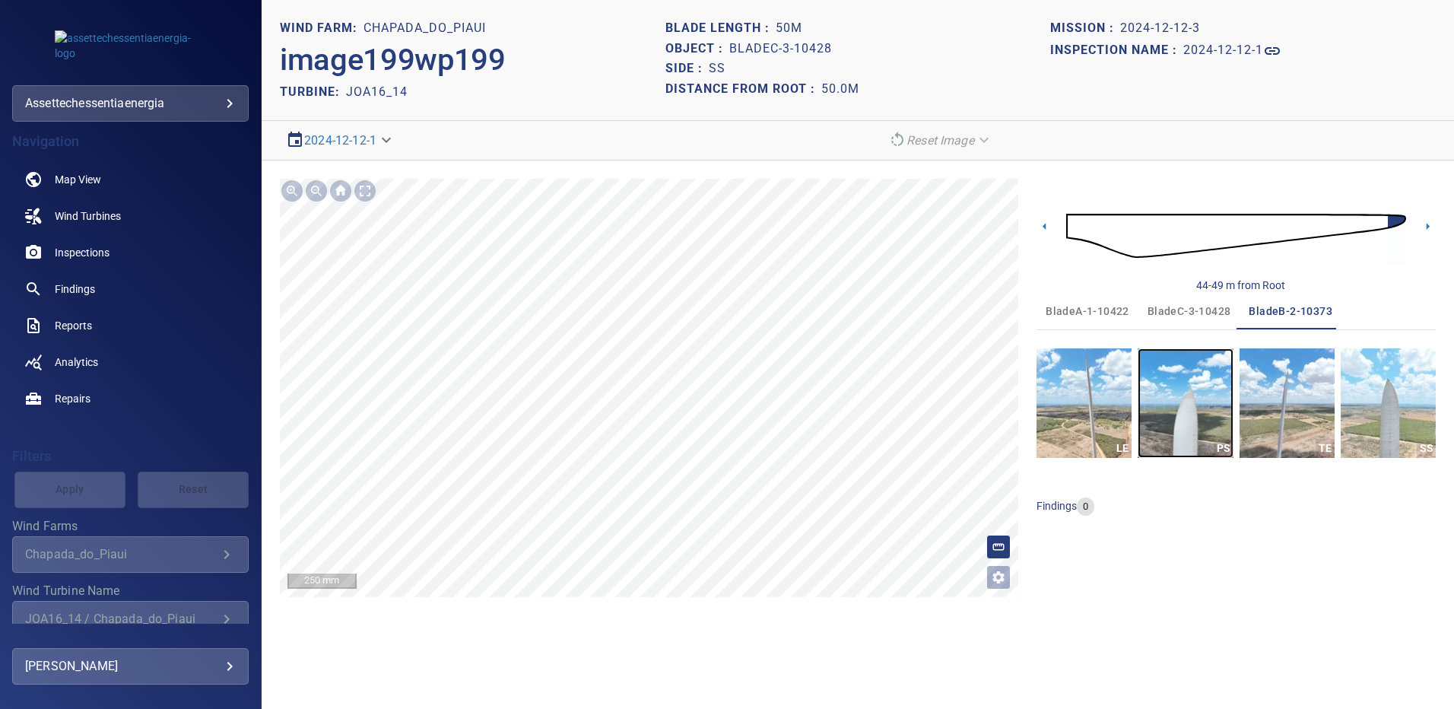
click at [1178, 395] on img "button" at bounding box center [1184, 402] width 95 height 109
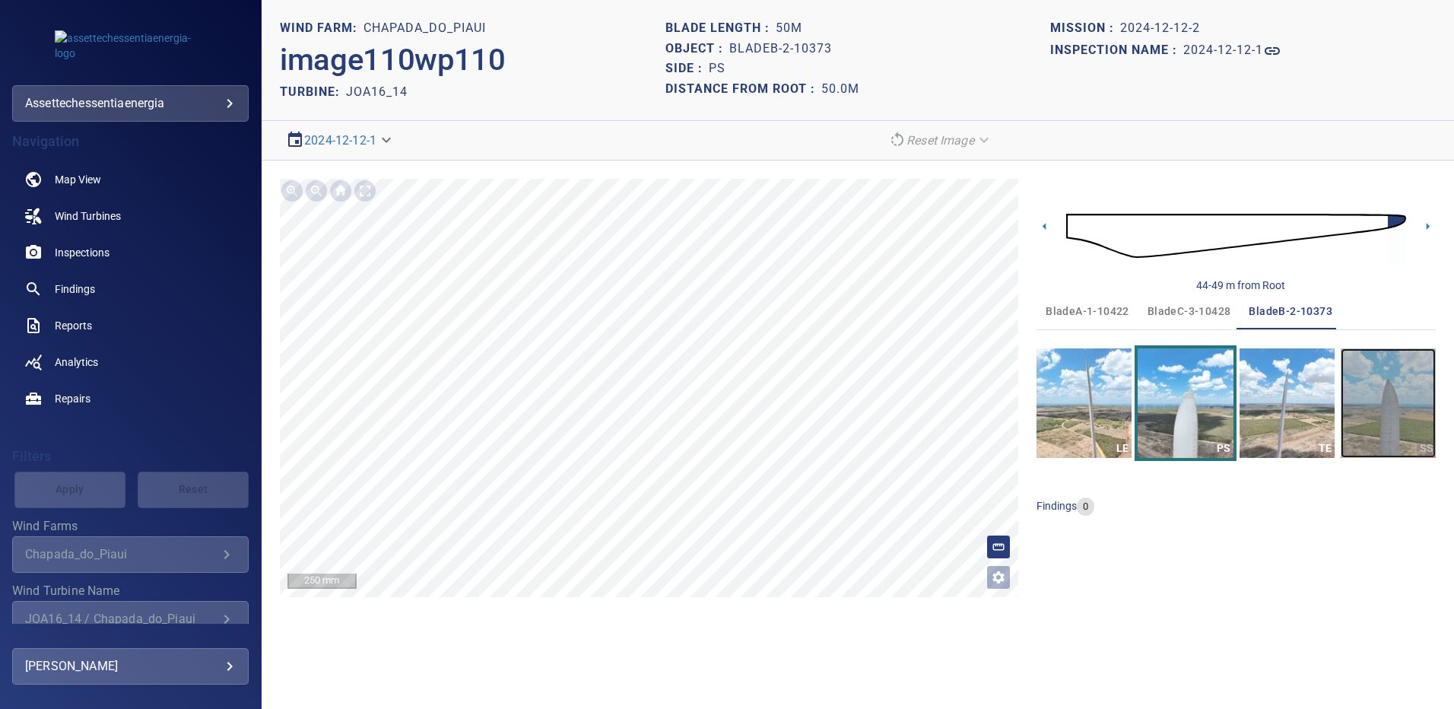
click at [1403, 407] on img "button" at bounding box center [1387, 402] width 95 height 109
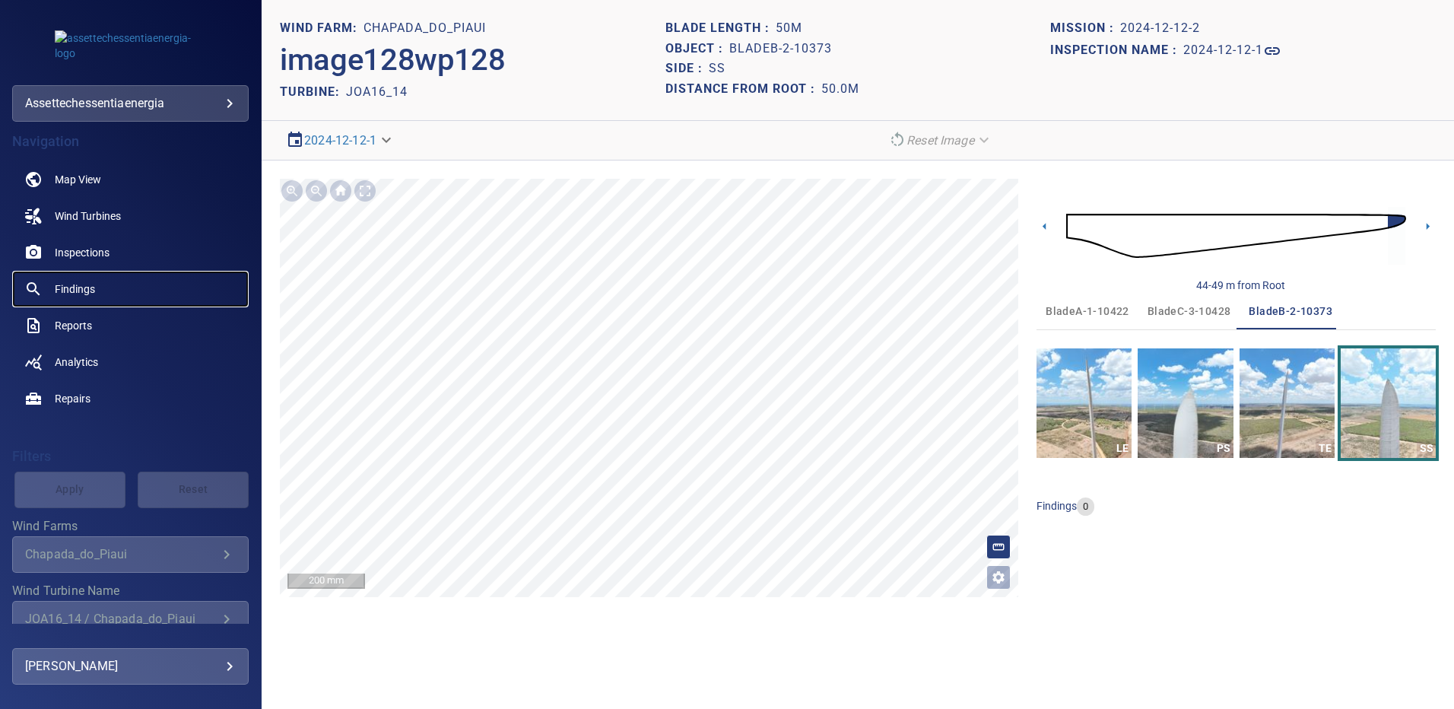
click at [84, 286] on span "Findings" at bounding box center [75, 288] width 40 height 15
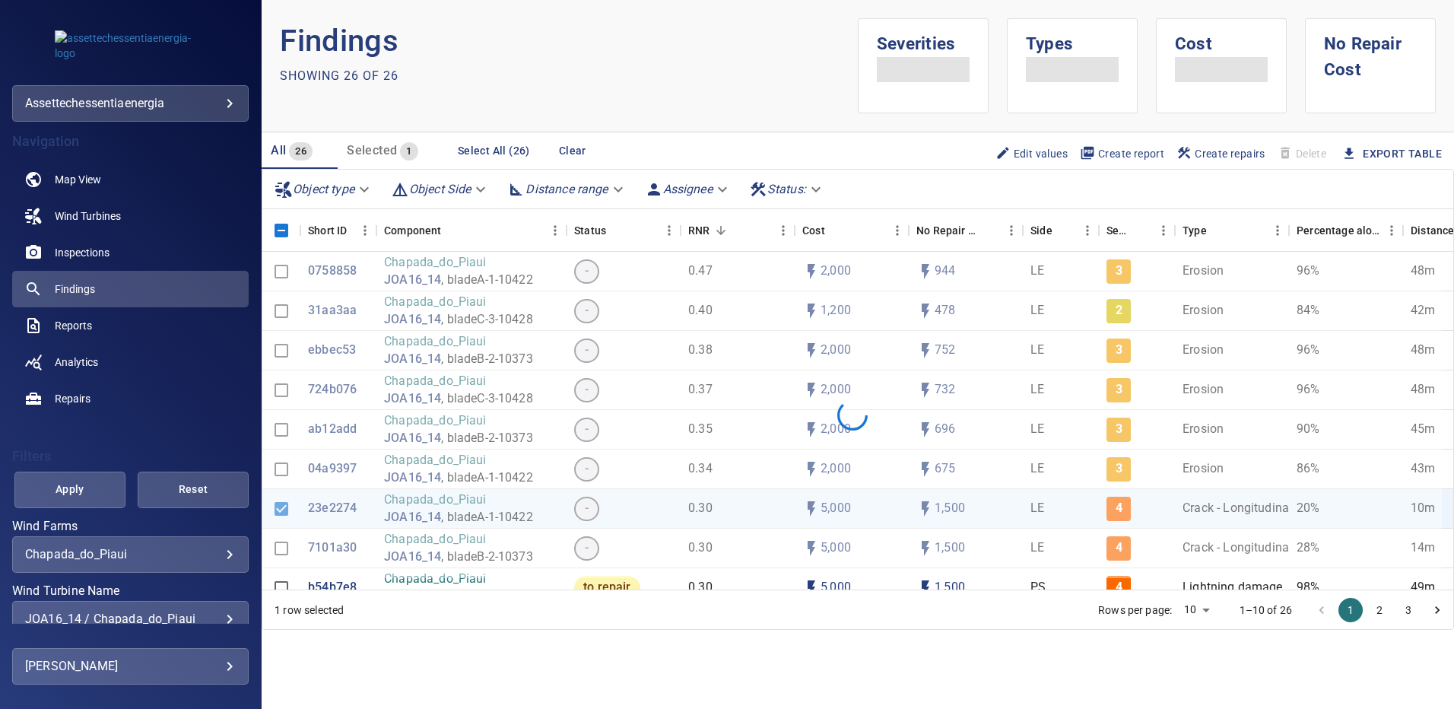
scroll to position [76, 0]
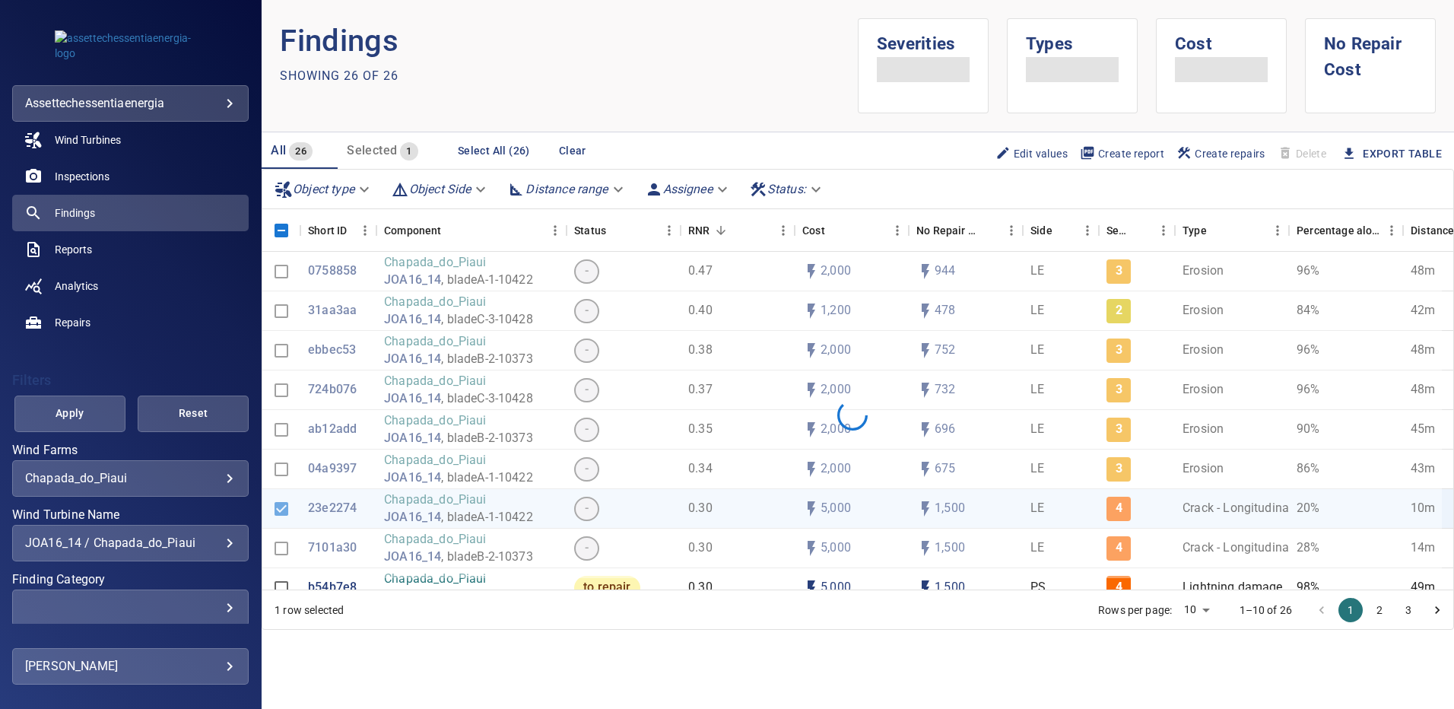
click at [220, 543] on div "JOA16_14 / Chapada_do_Piaui" at bounding box center [130, 542] width 211 height 14
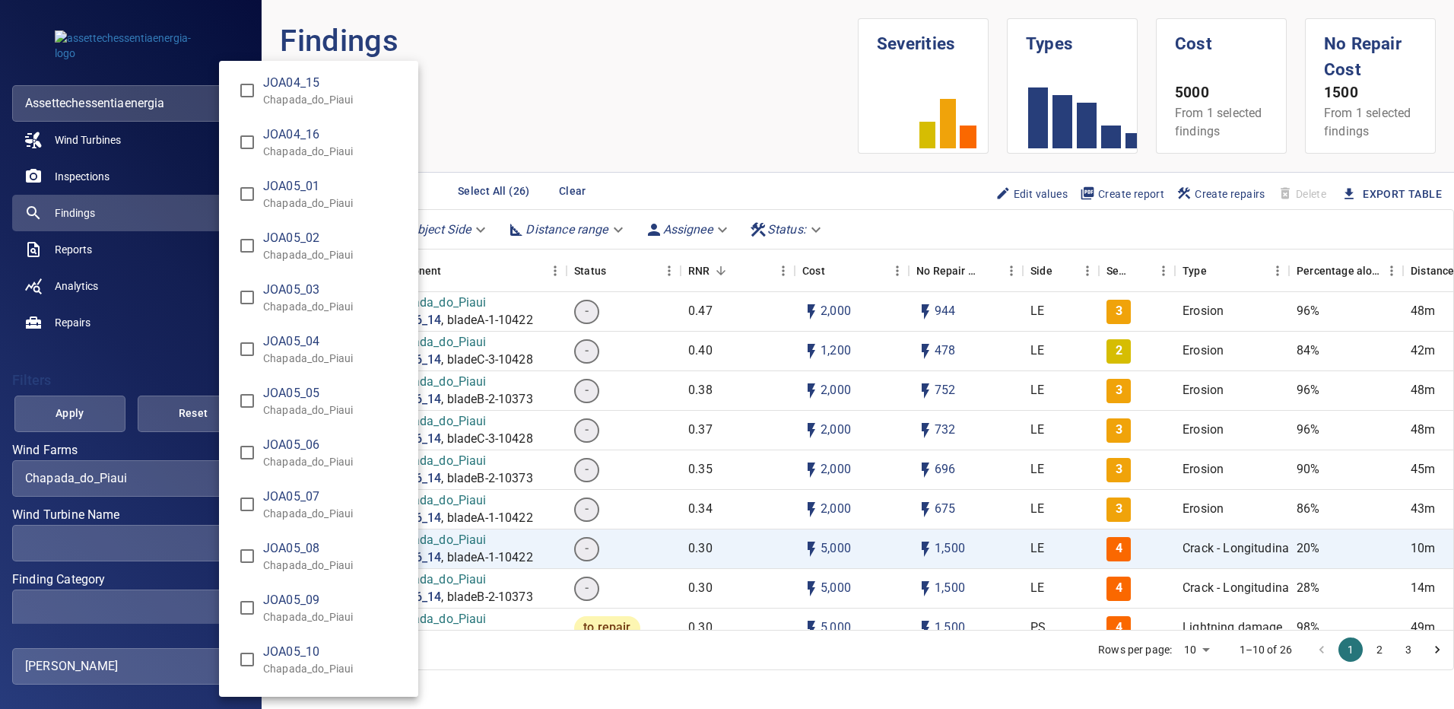
scroll to position [5178, 0]
type input "**********"
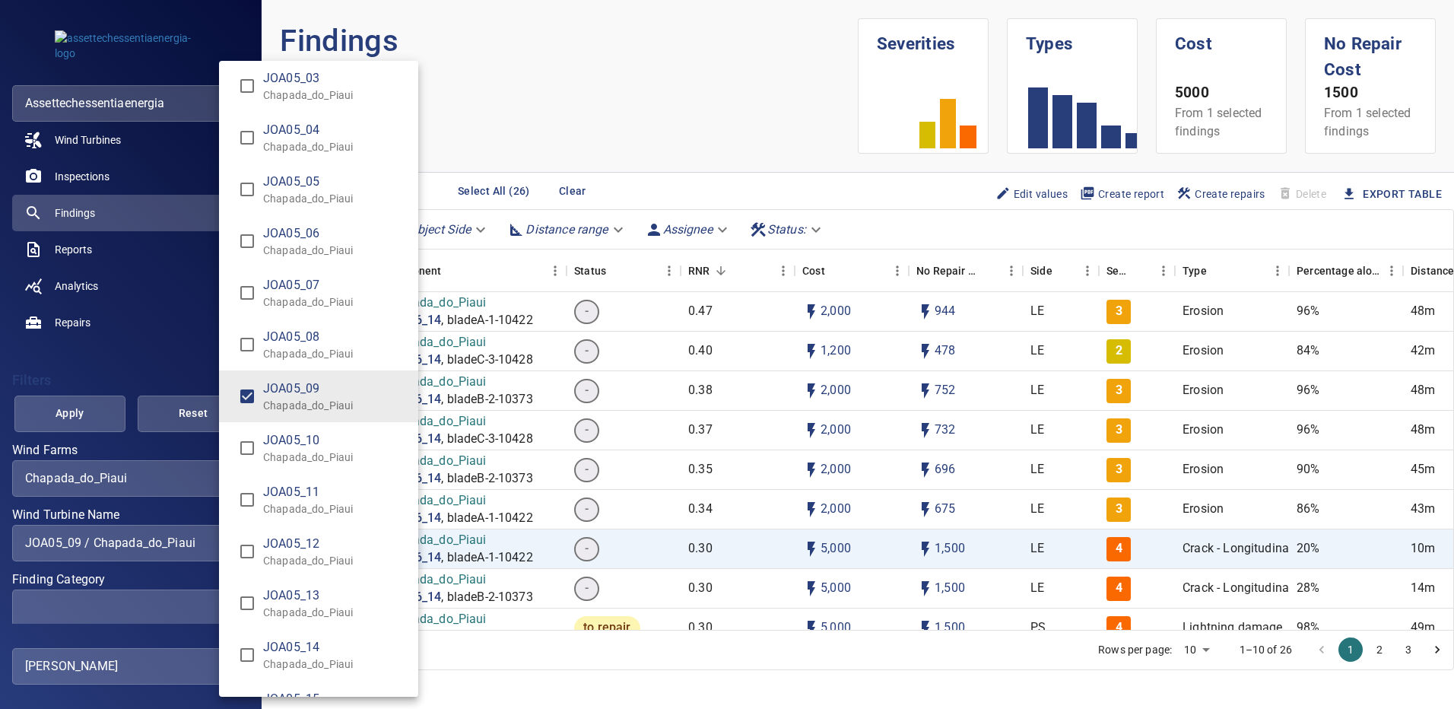
click at [77, 414] on div "Wind Turbine Name" at bounding box center [727, 354] width 1454 height 709
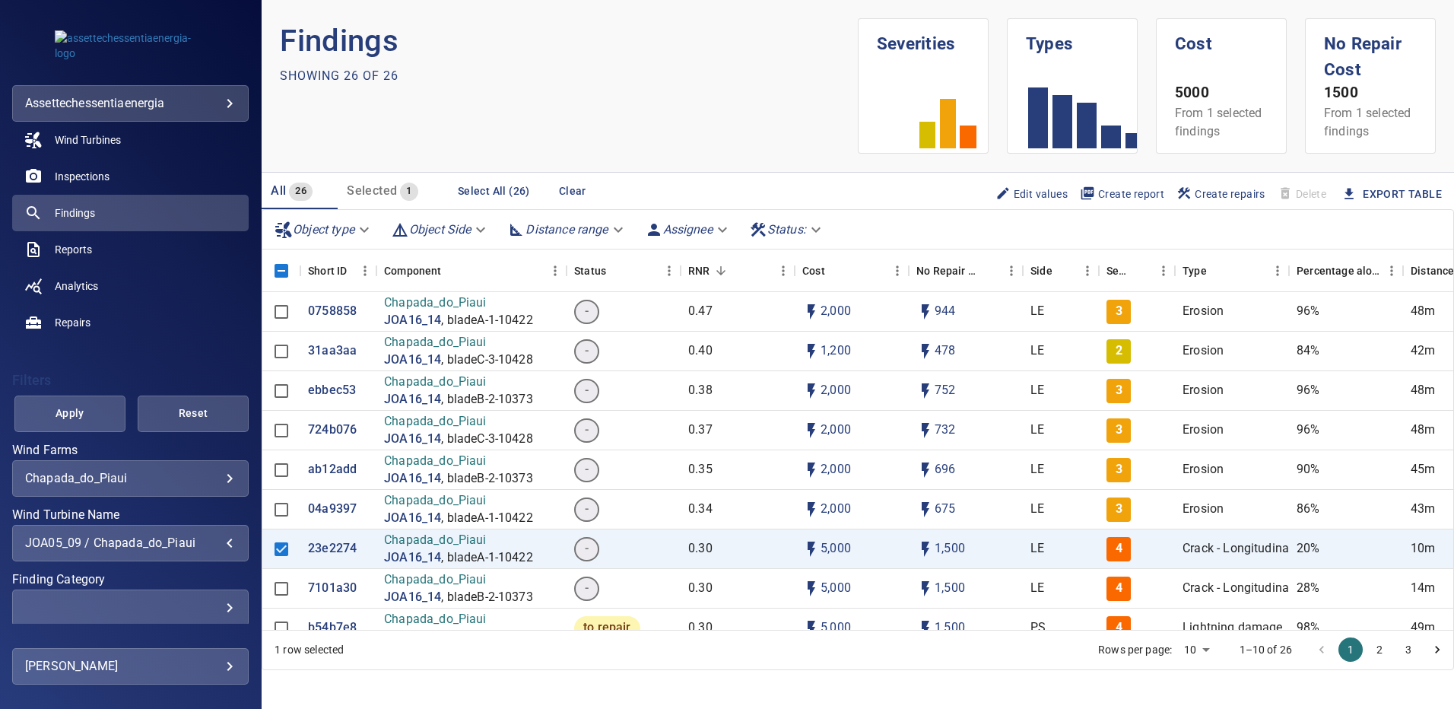
click at [77, 414] on span "Apply" at bounding box center [69, 413] width 73 height 19
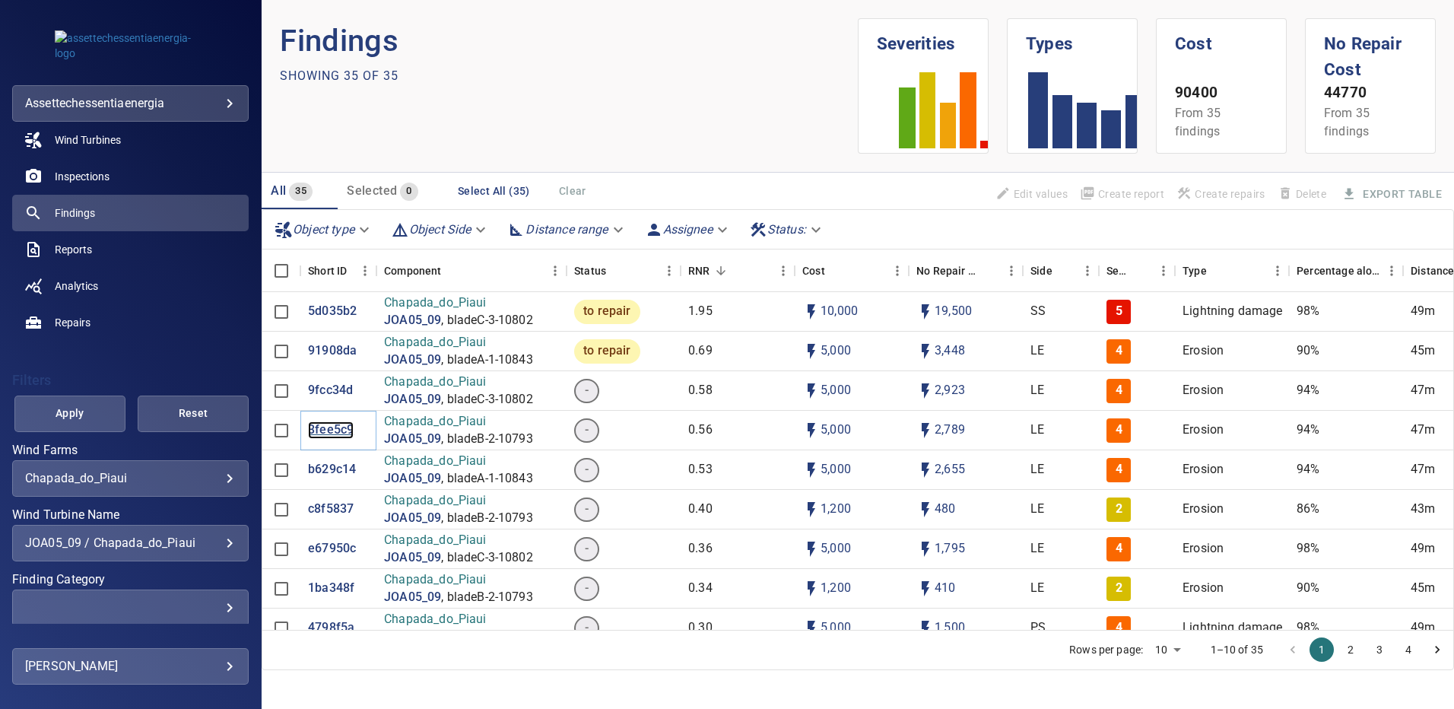
click at [335, 433] on p "3fee5c9" at bounding box center [331, 429] width 46 height 17
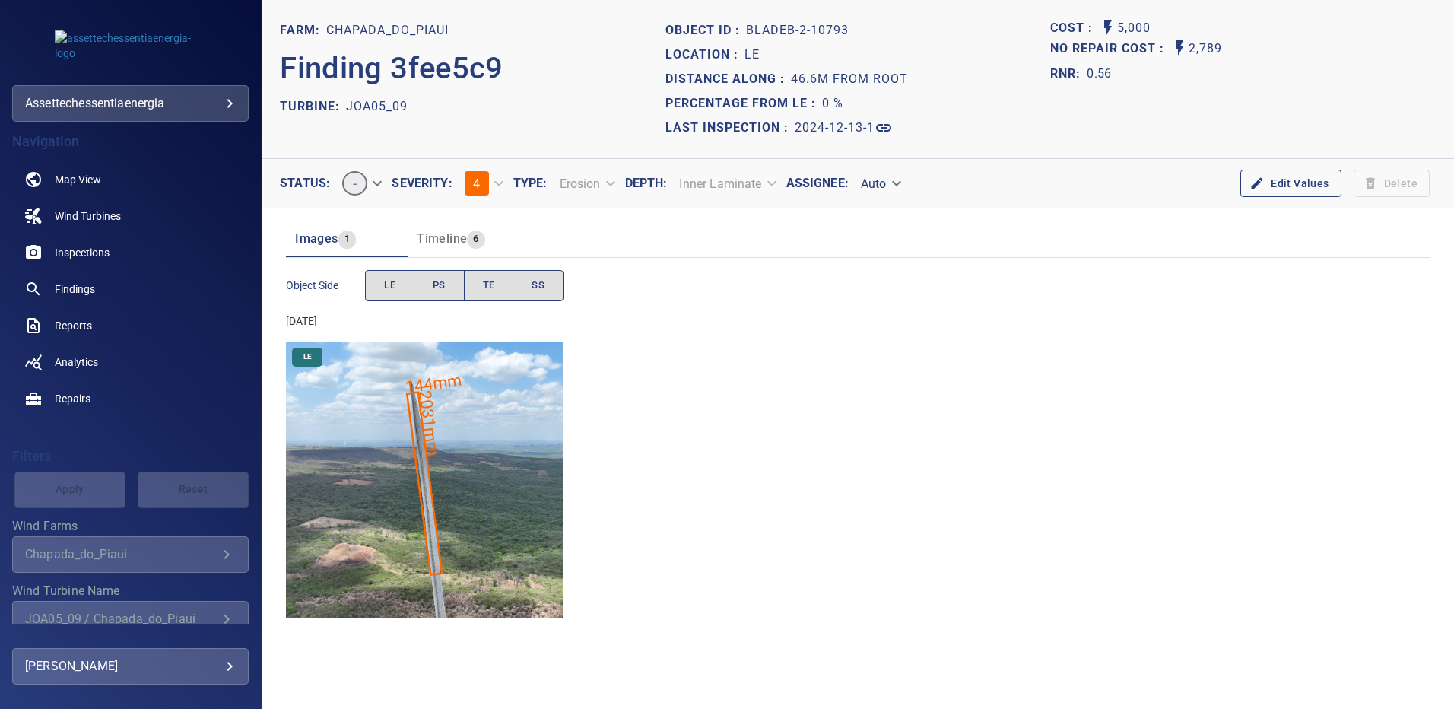
click at [512, 408] on img "Chapada_do_Piaui/JOA05_09/2024-12-13-1/2024-12-13-2/image92wp92.jpg" at bounding box center [424, 479] width 277 height 277
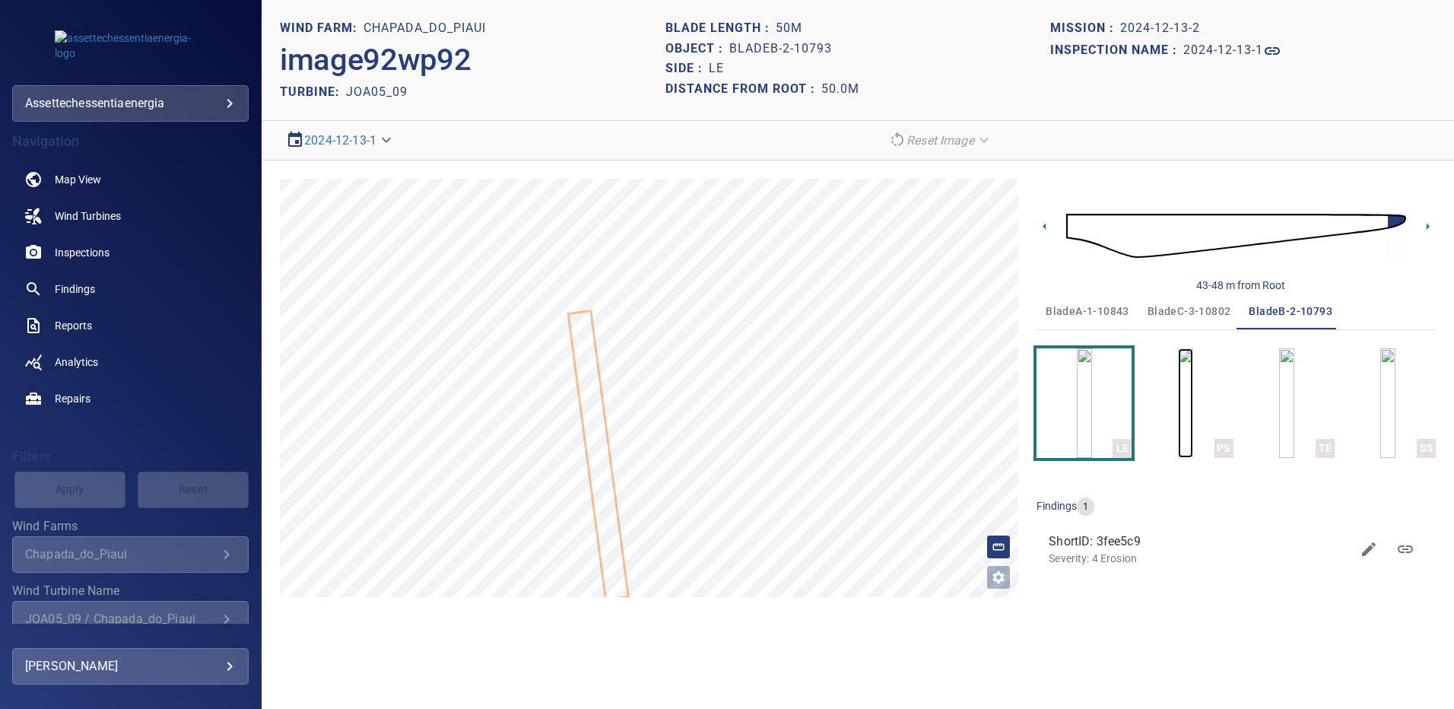
click at [1187, 385] on img "button" at bounding box center [1185, 402] width 15 height 109
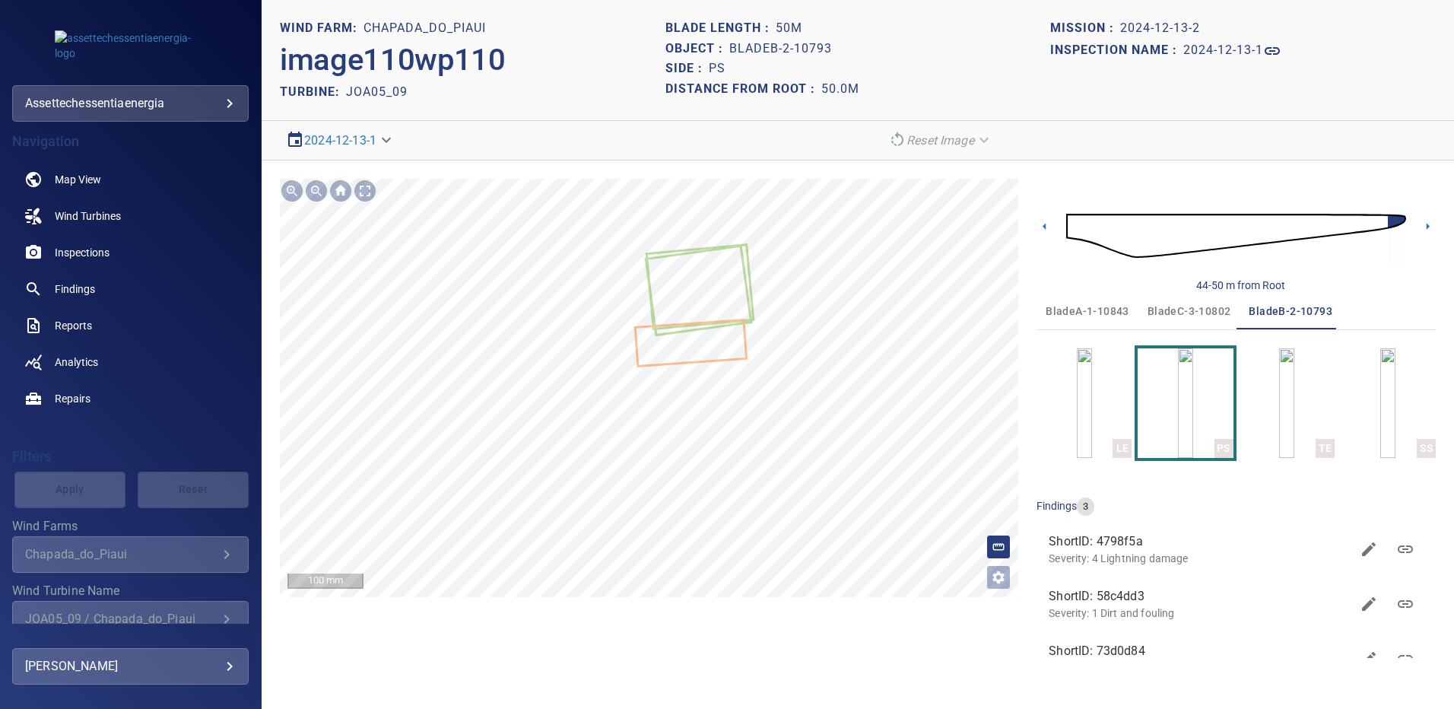
click at [705, 341] on icon at bounding box center [690, 343] width 109 height 44
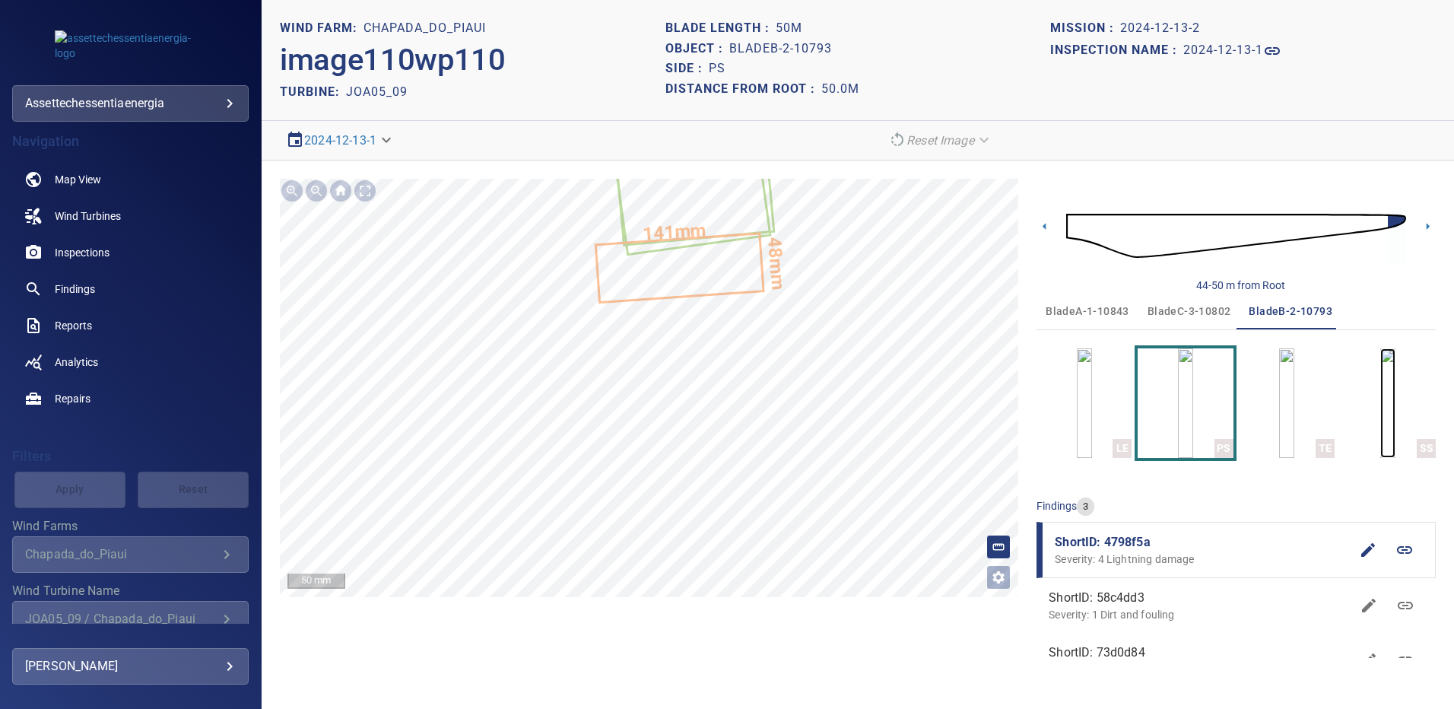
drag, startPoint x: 1401, startPoint y: 411, endPoint x: 1381, endPoint y: 411, distance: 19.8
click at [1395, 411] on img "button" at bounding box center [1387, 402] width 15 height 109
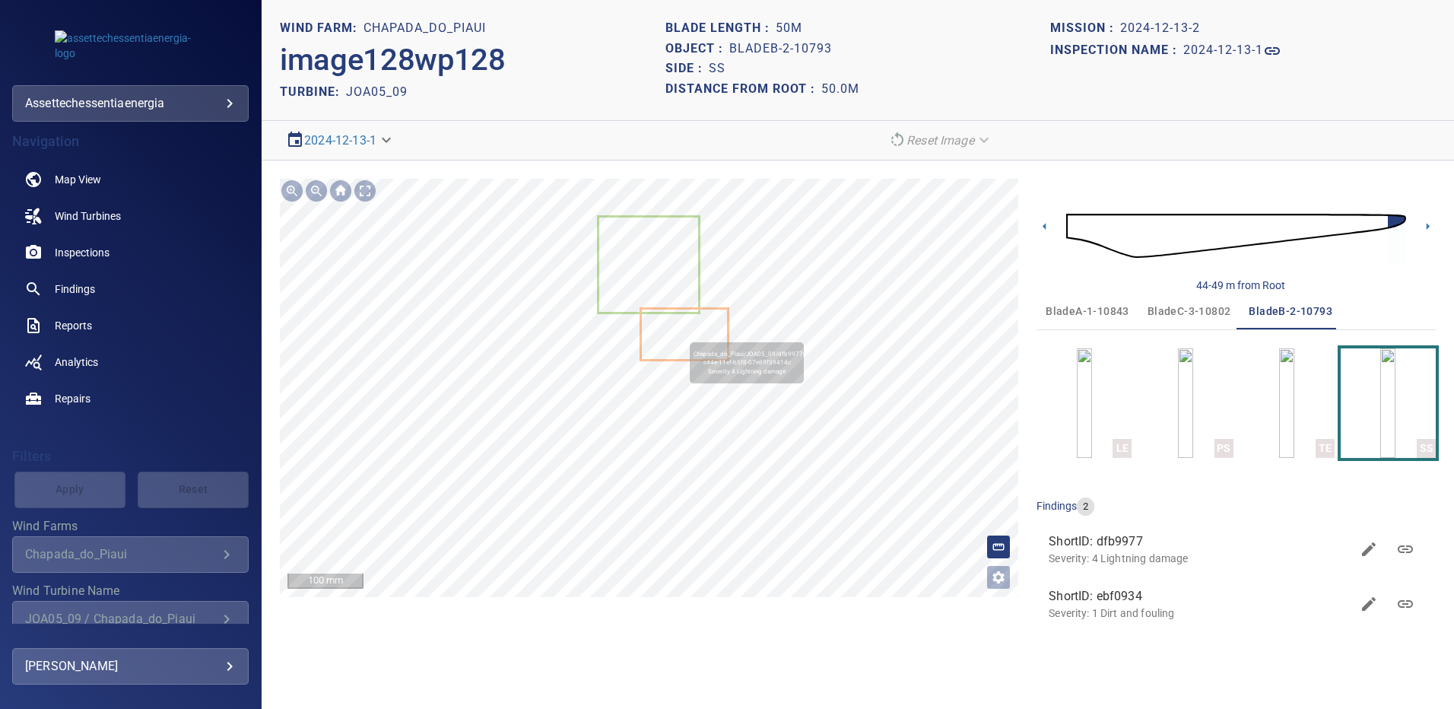
click at [678, 330] on icon at bounding box center [684, 333] width 85 height 49
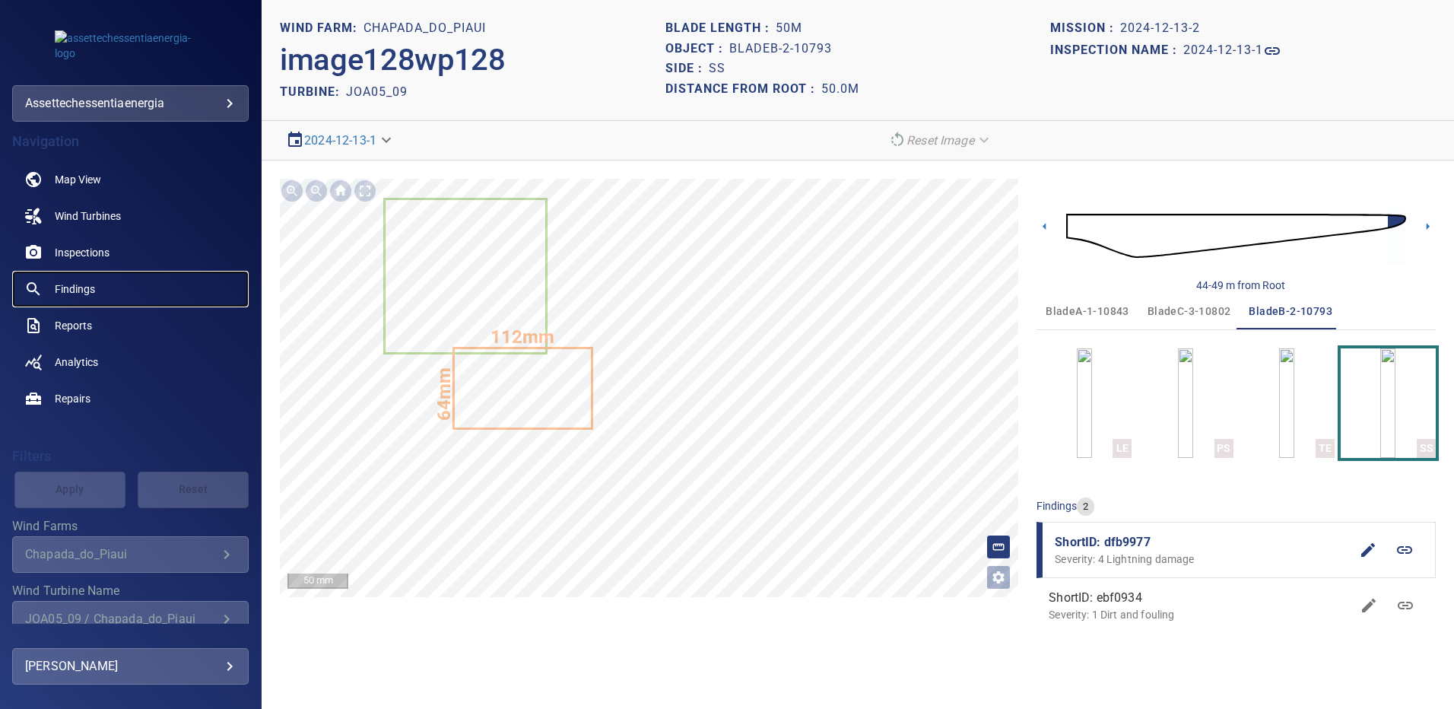
click at [87, 281] on span "Findings" at bounding box center [75, 288] width 40 height 15
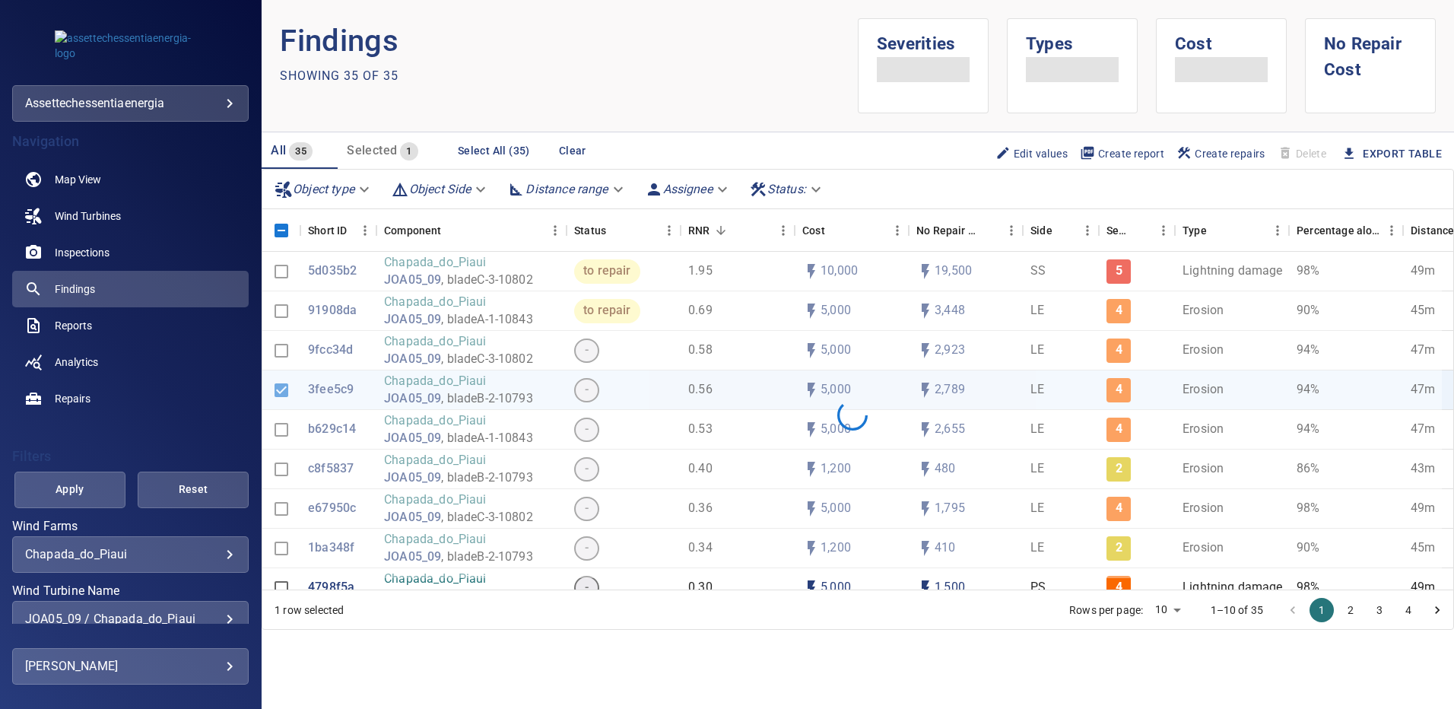
click at [225, 613] on div "**********" at bounding box center [130, 619] width 236 height 36
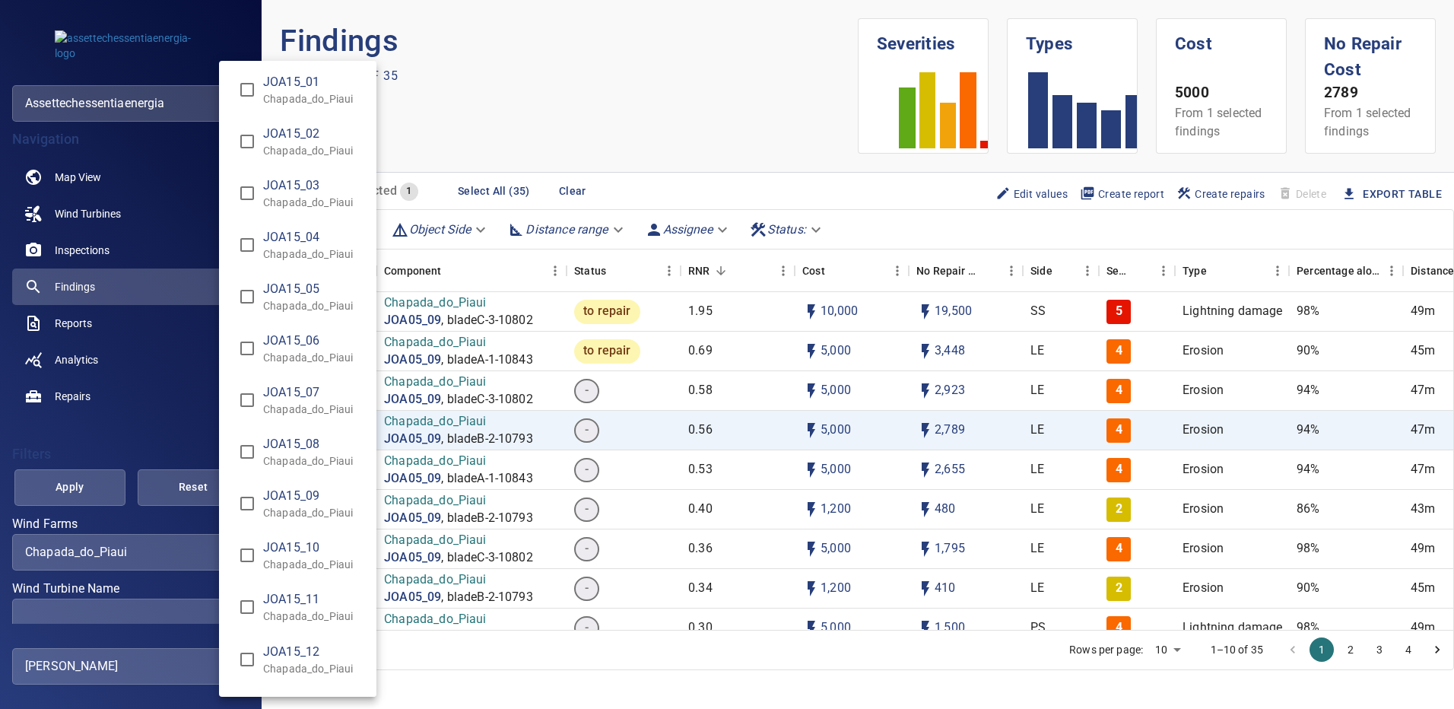
scroll to position [11032, 0]
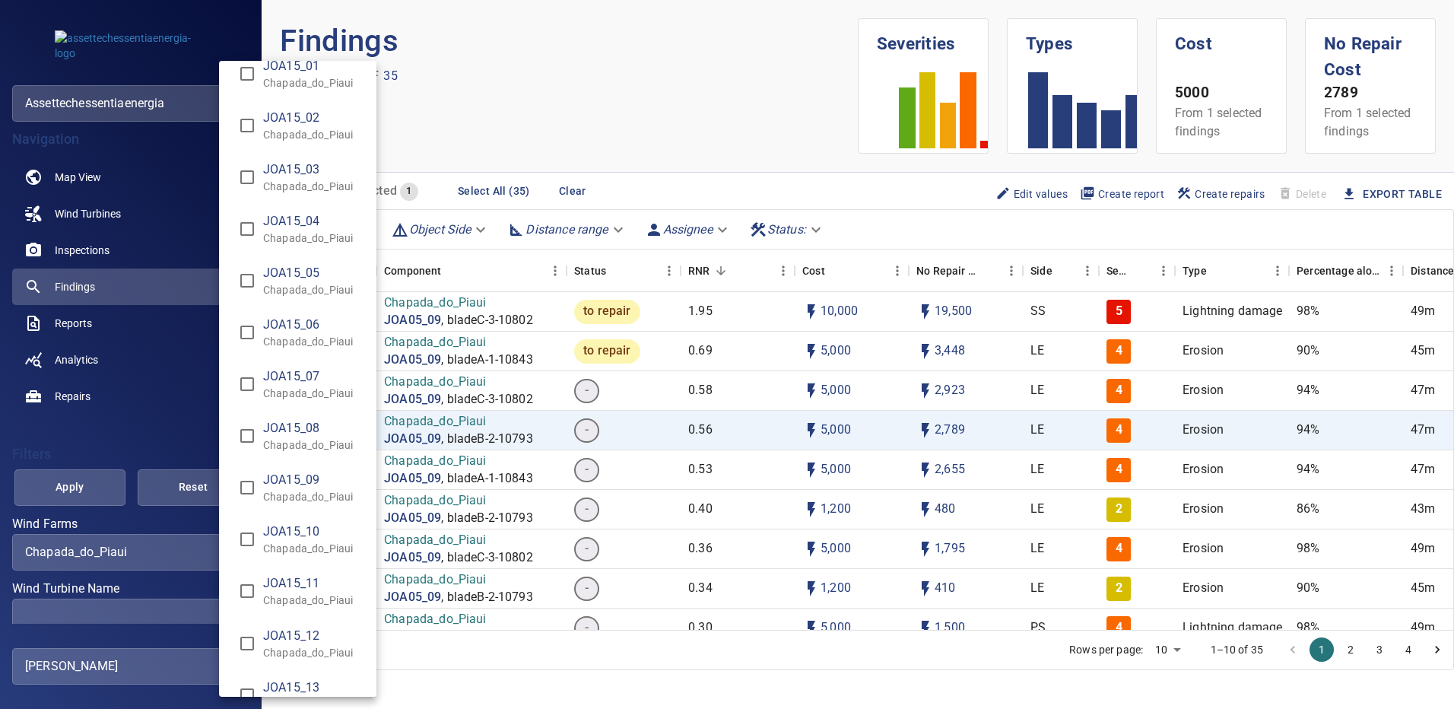
type input "**********"
click at [59, 490] on div "Wind Turbine Name" at bounding box center [727, 354] width 1454 height 709
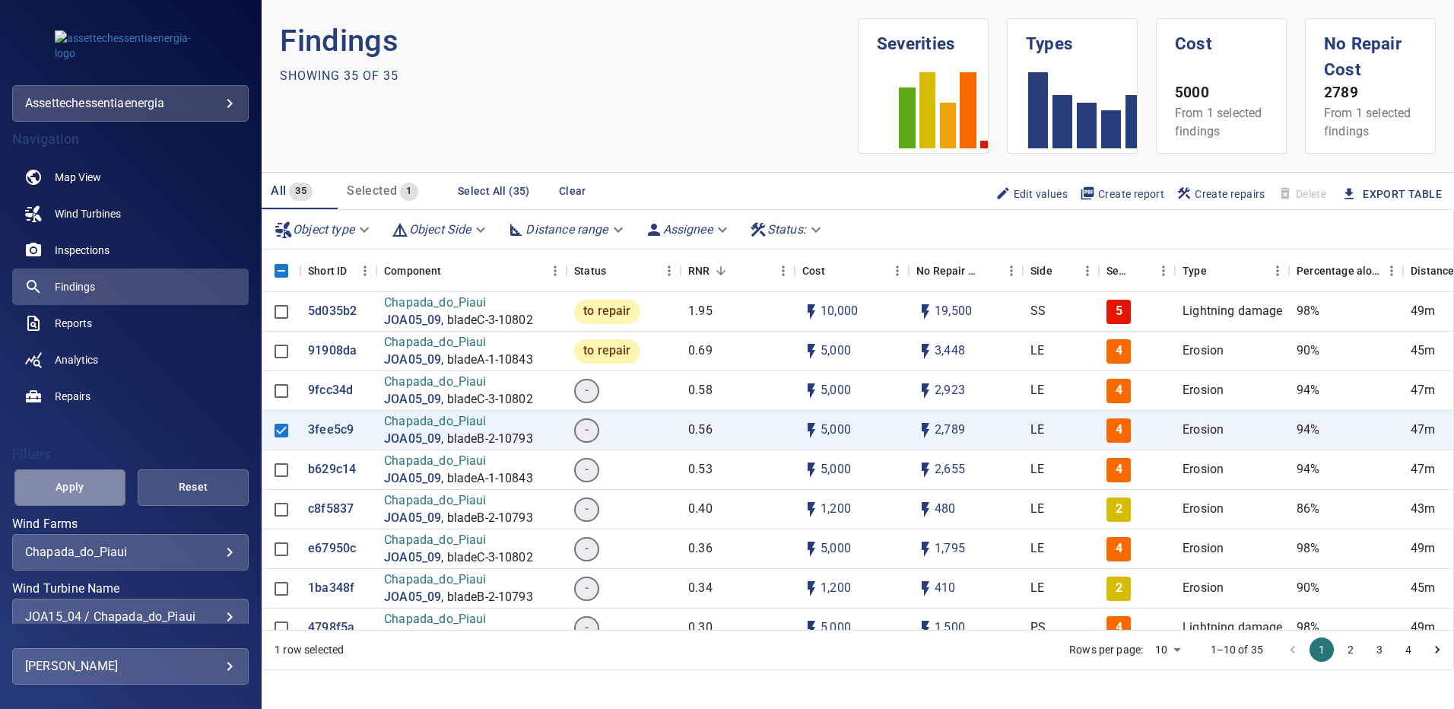
click at [81, 490] on span "Apply" at bounding box center [69, 486] width 73 height 19
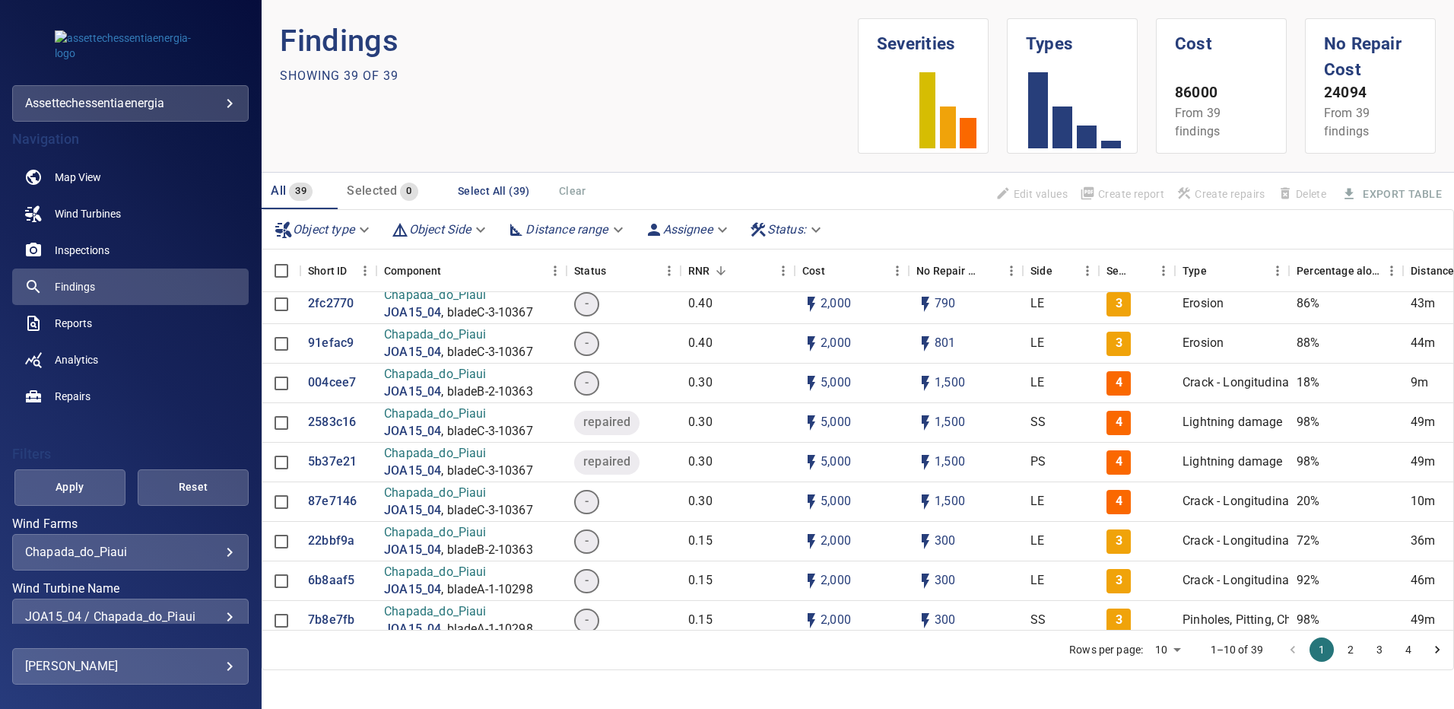
scroll to position [304, 0]
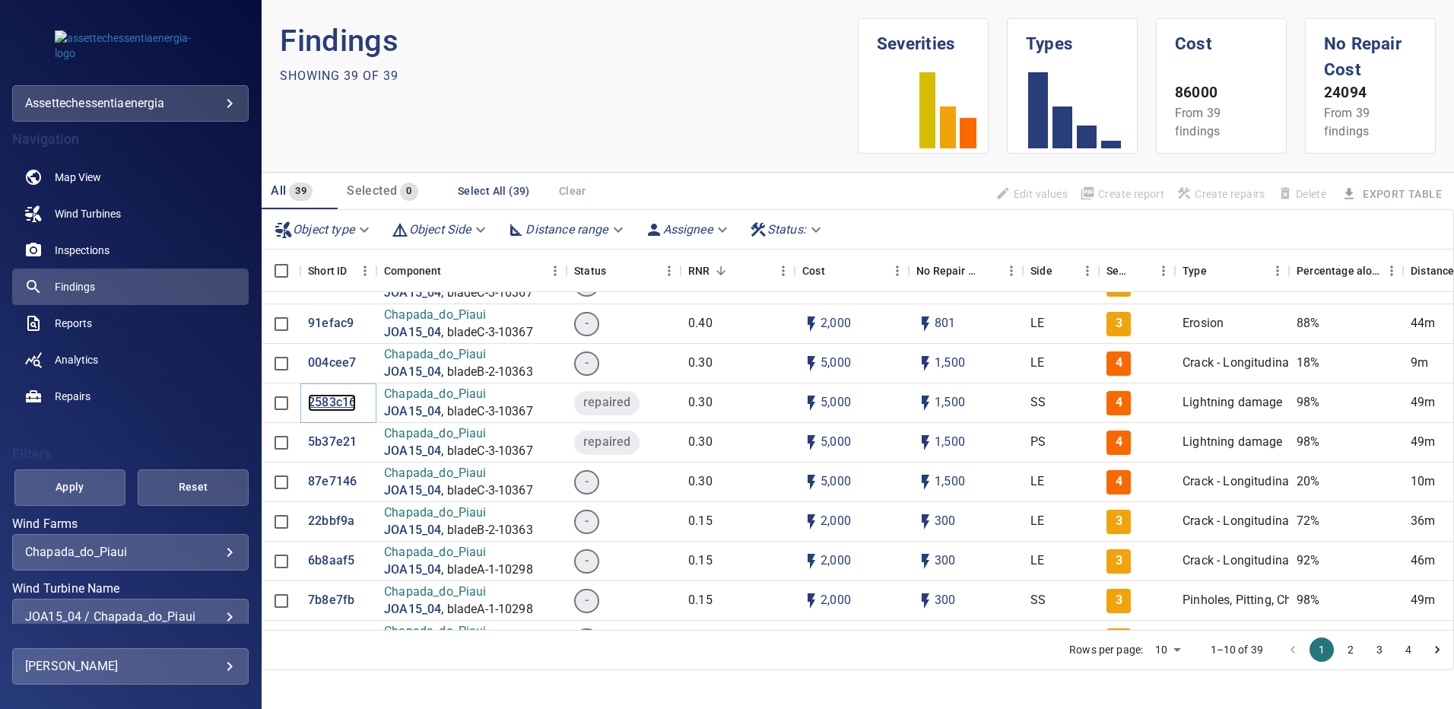
click at [332, 394] on p "2583c16" at bounding box center [332, 402] width 48 height 17
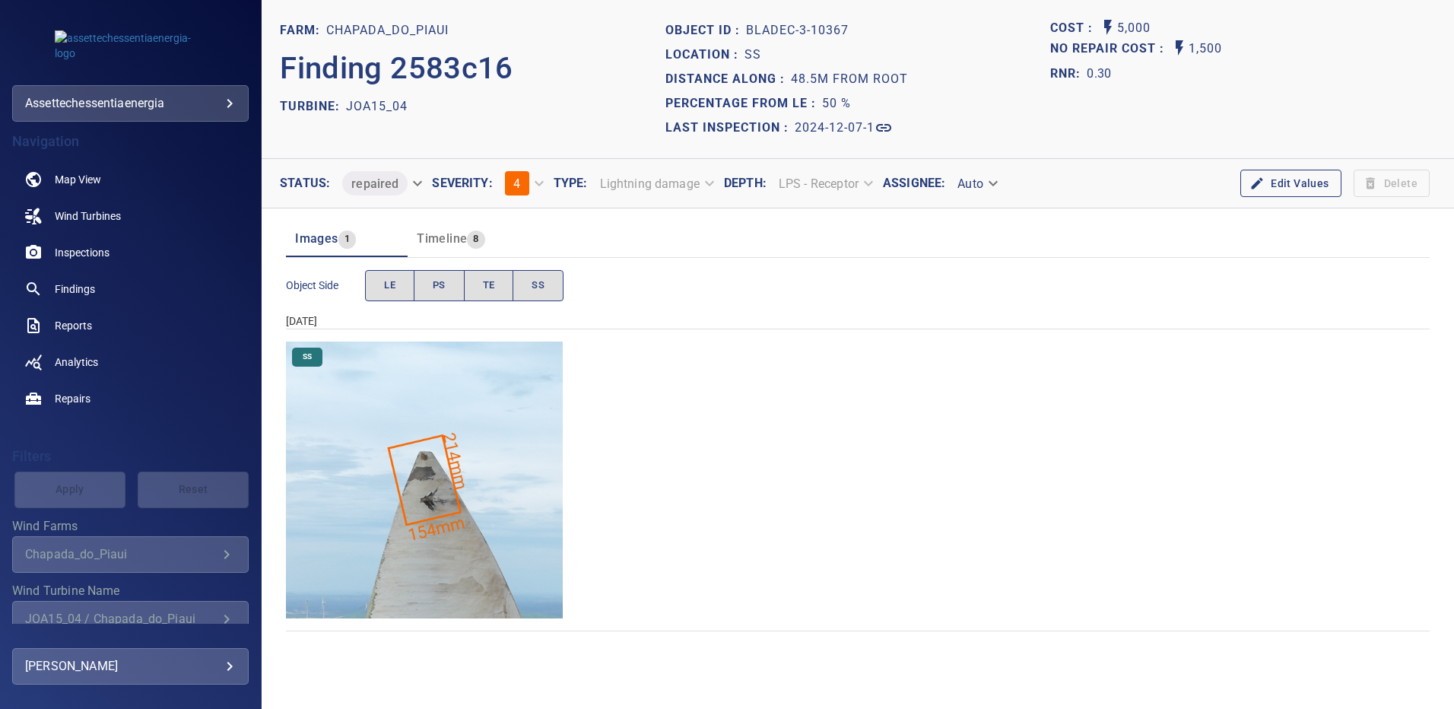
click at [551, 428] on img "Chapada_do_Piaui/JOA15_04/2024-12-07-1/2024-12-07-3/image255wp255.jpg" at bounding box center [424, 479] width 277 height 277
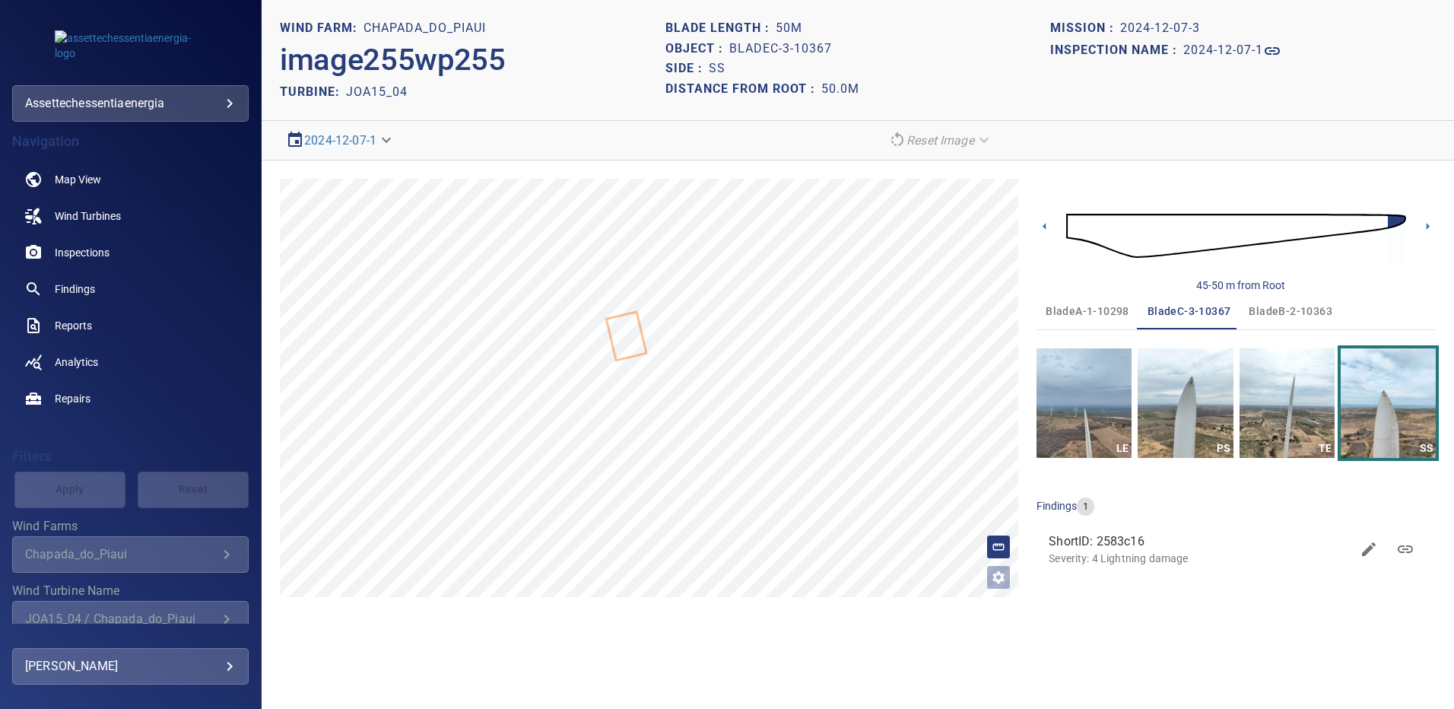
click at [1070, 312] on span "bladeA-1-10298" at bounding box center [1087, 311] width 84 height 19
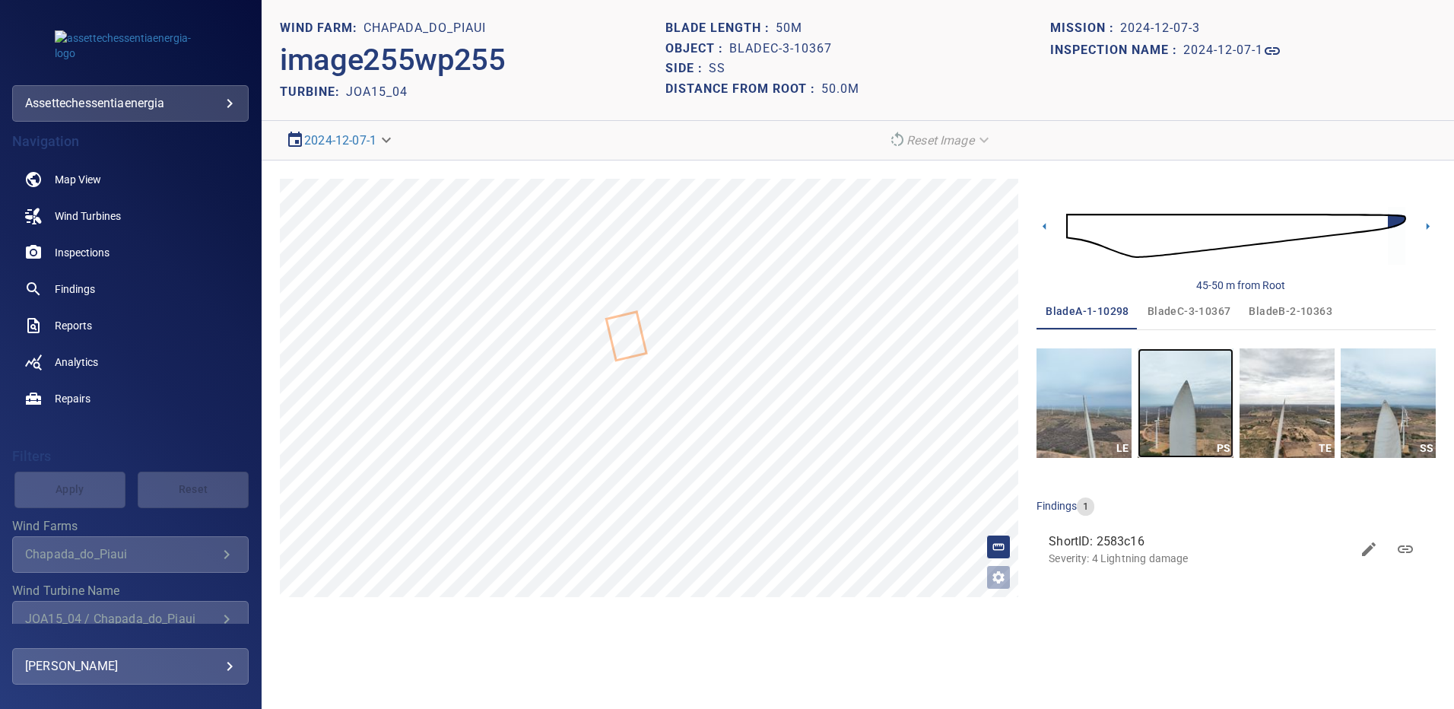
click at [1172, 423] on img "button" at bounding box center [1184, 402] width 95 height 109
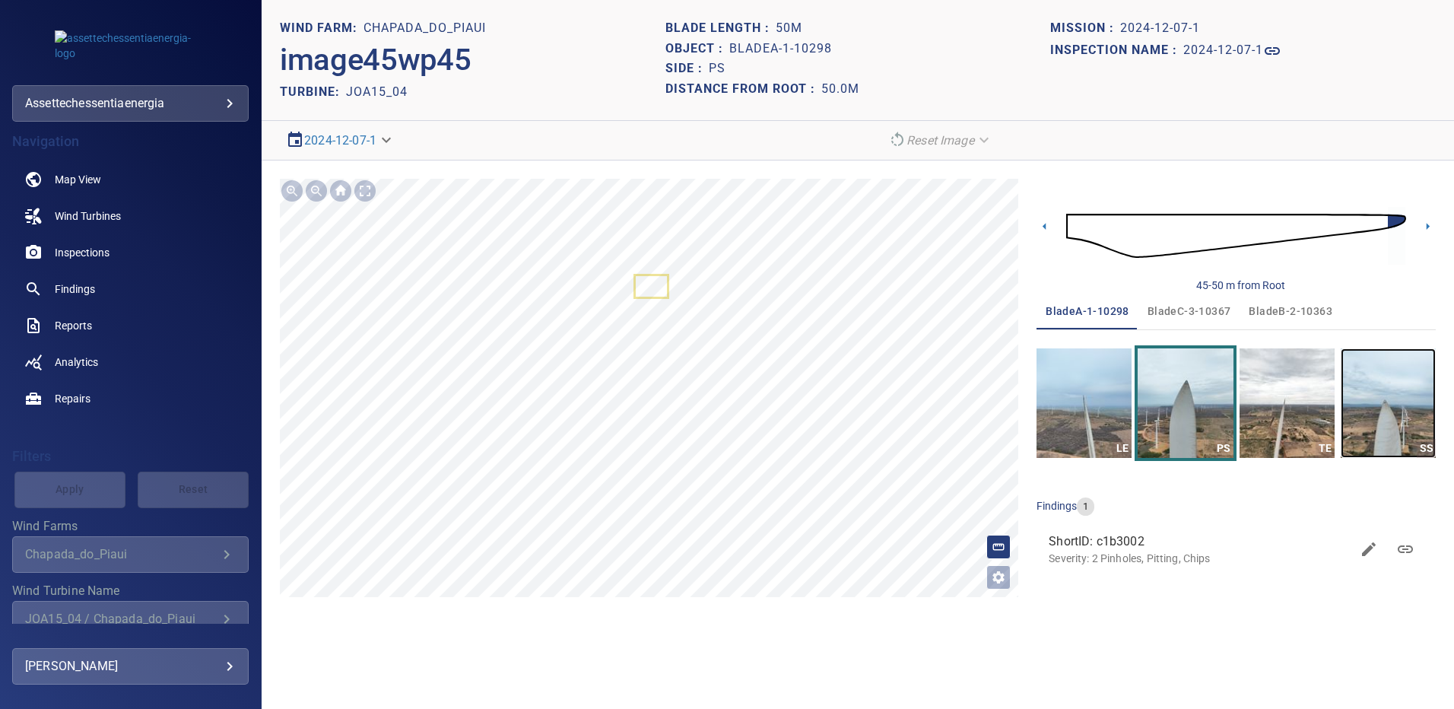
click at [1393, 399] on img "button" at bounding box center [1387, 402] width 95 height 109
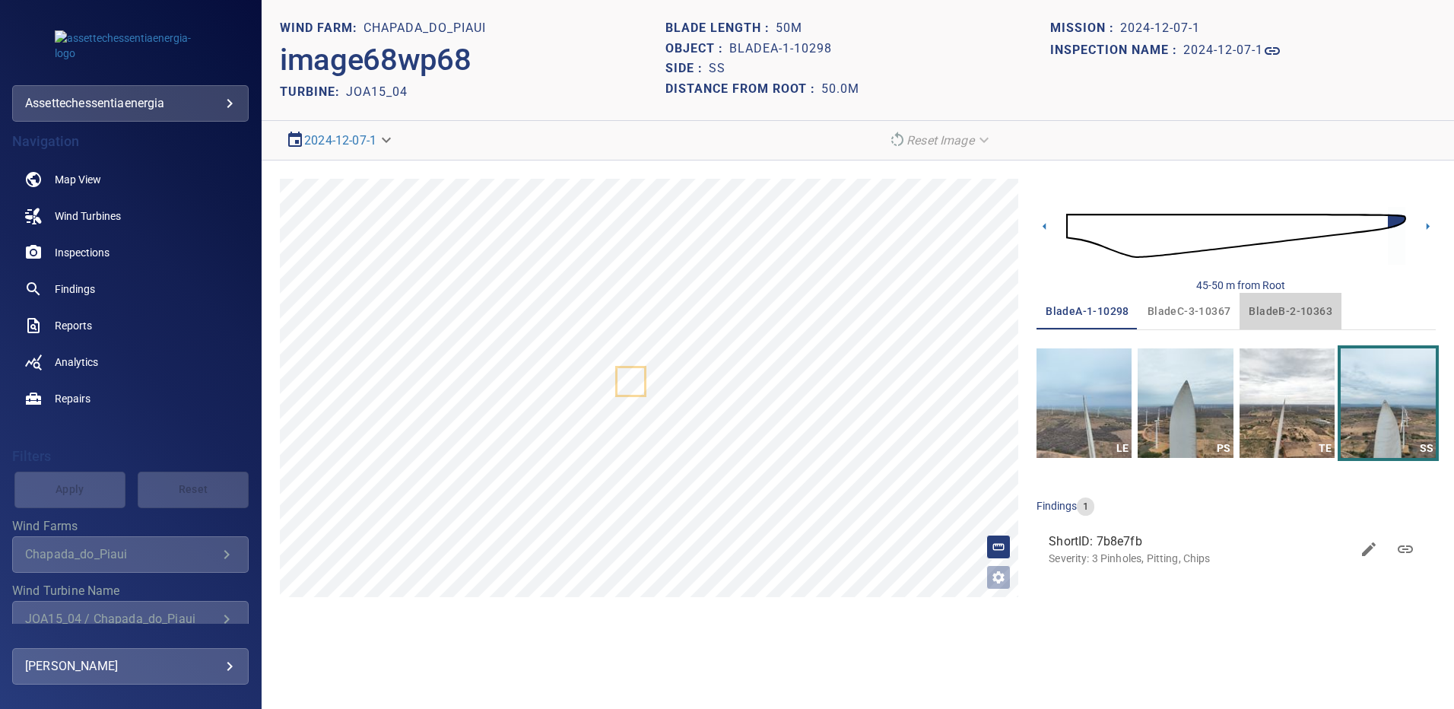
click at [1291, 309] on span "bladeB-2-10363" at bounding box center [1290, 311] width 84 height 19
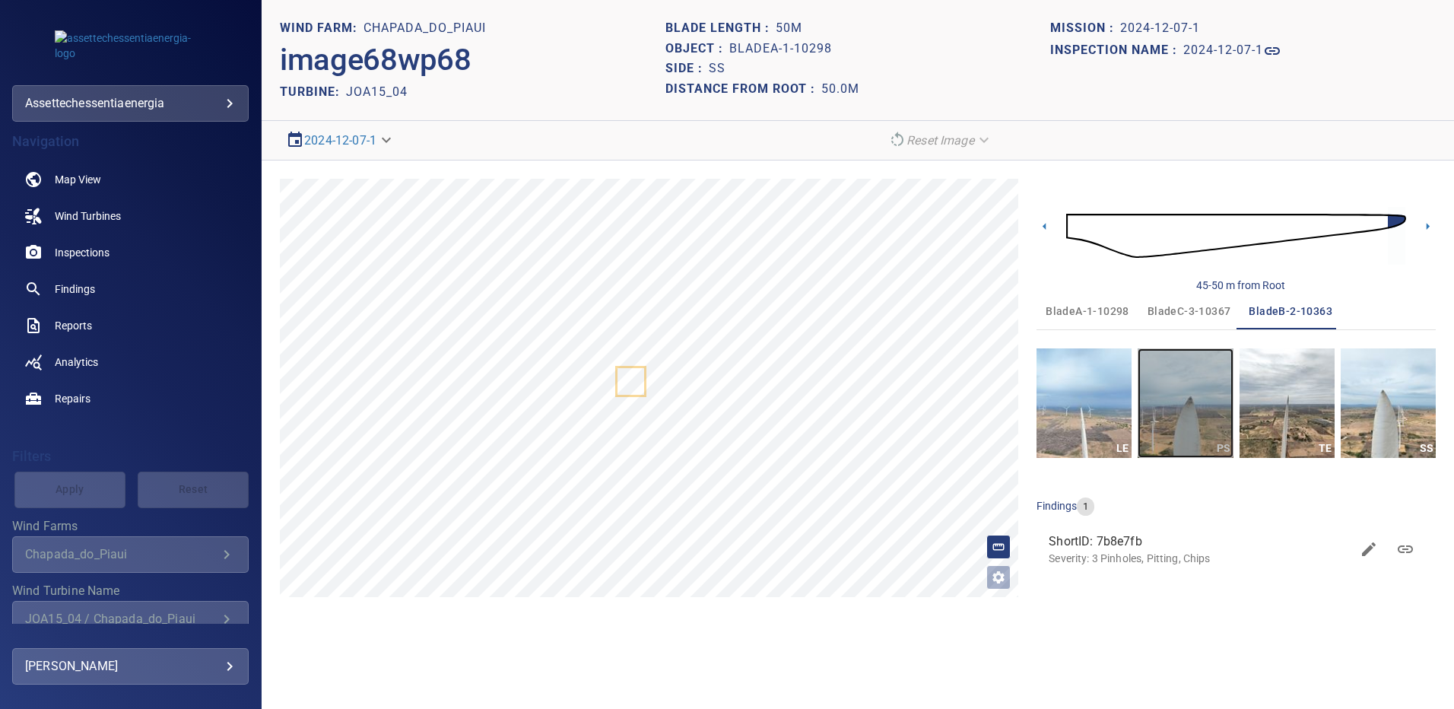
click at [1167, 415] on img "button" at bounding box center [1184, 402] width 95 height 109
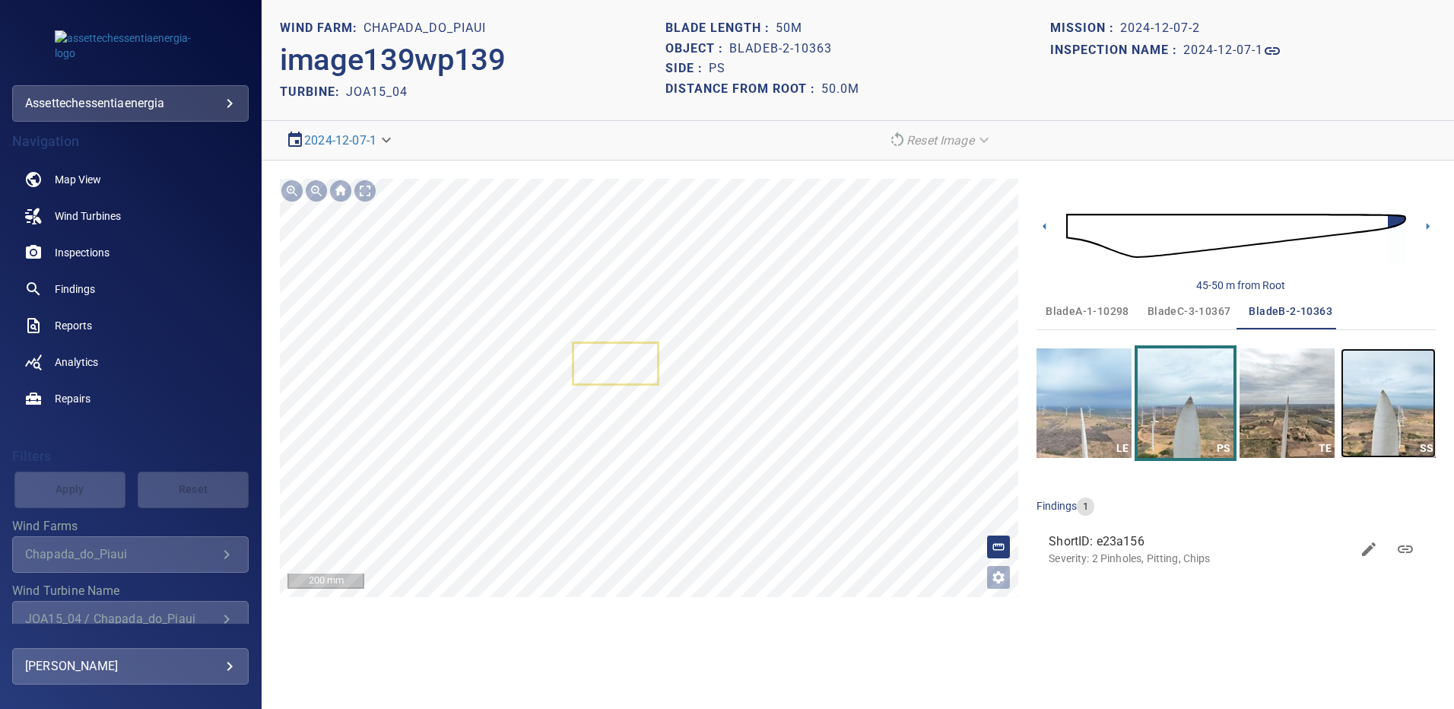
click at [1397, 392] on img "button" at bounding box center [1387, 402] width 95 height 109
